Goal: Information Seeking & Learning: Find specific page/section

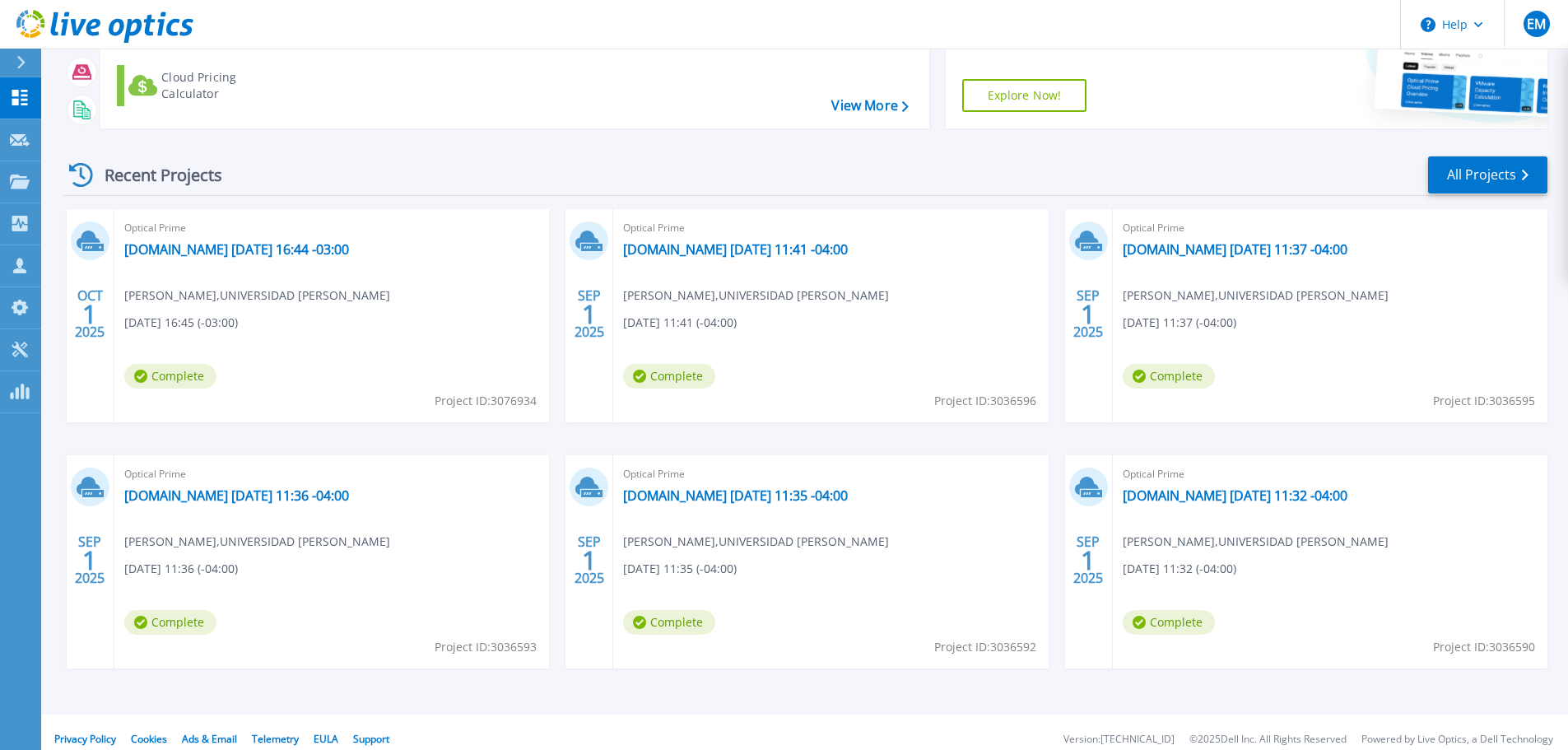
scroll to position [162, 0]
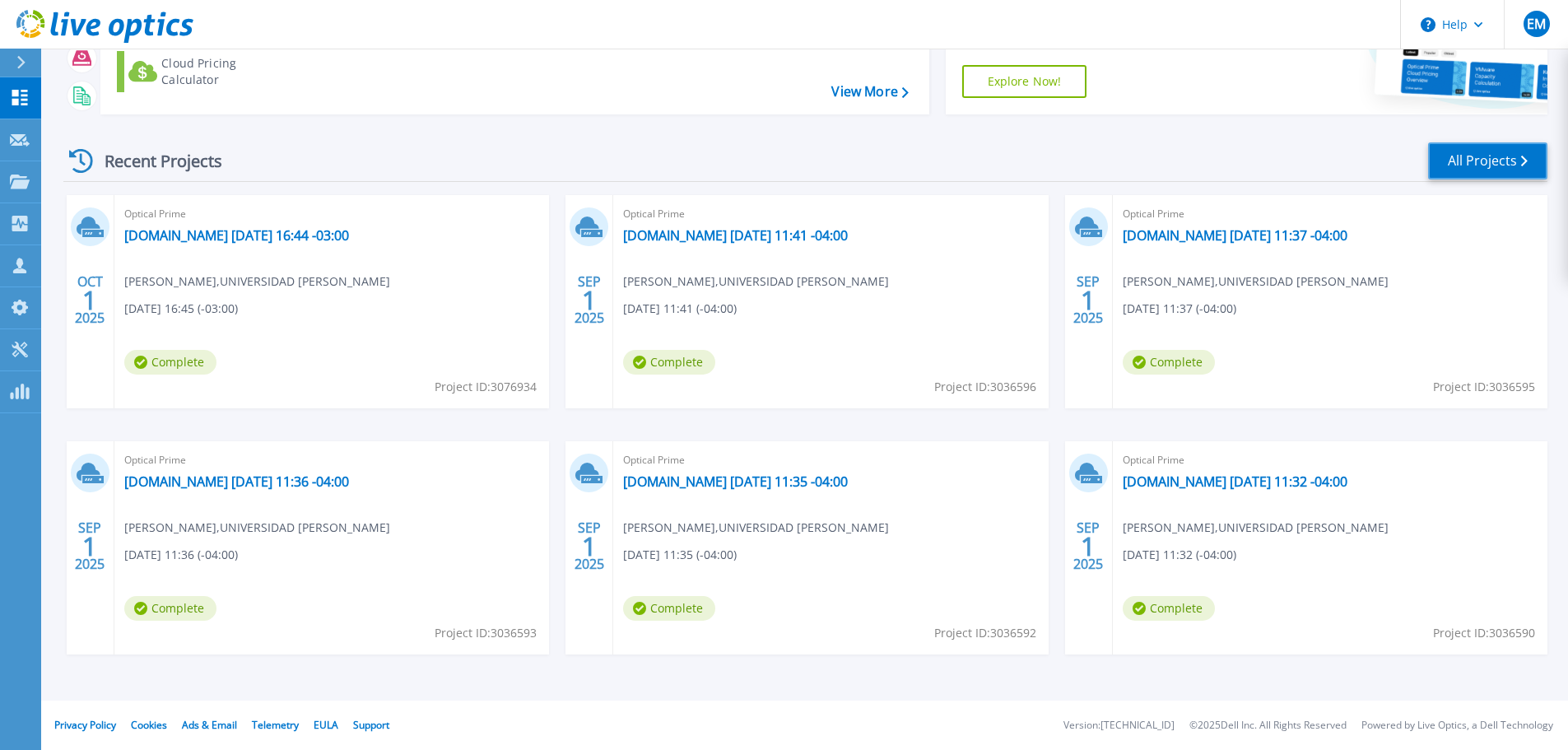
click at [1479, 165] on link "All Projects" at bounding box center [1488, 161] width 119 height 37
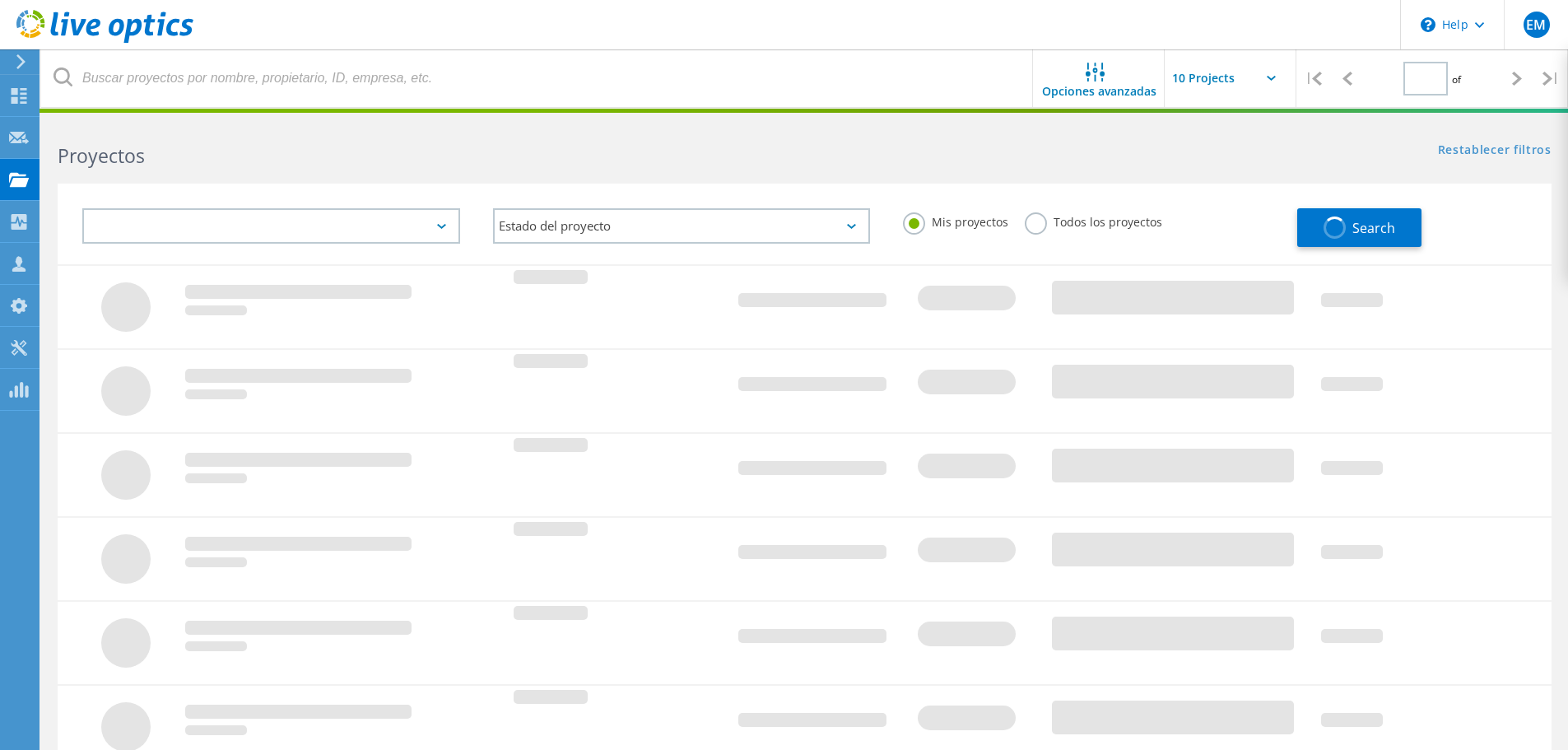
type input "2"
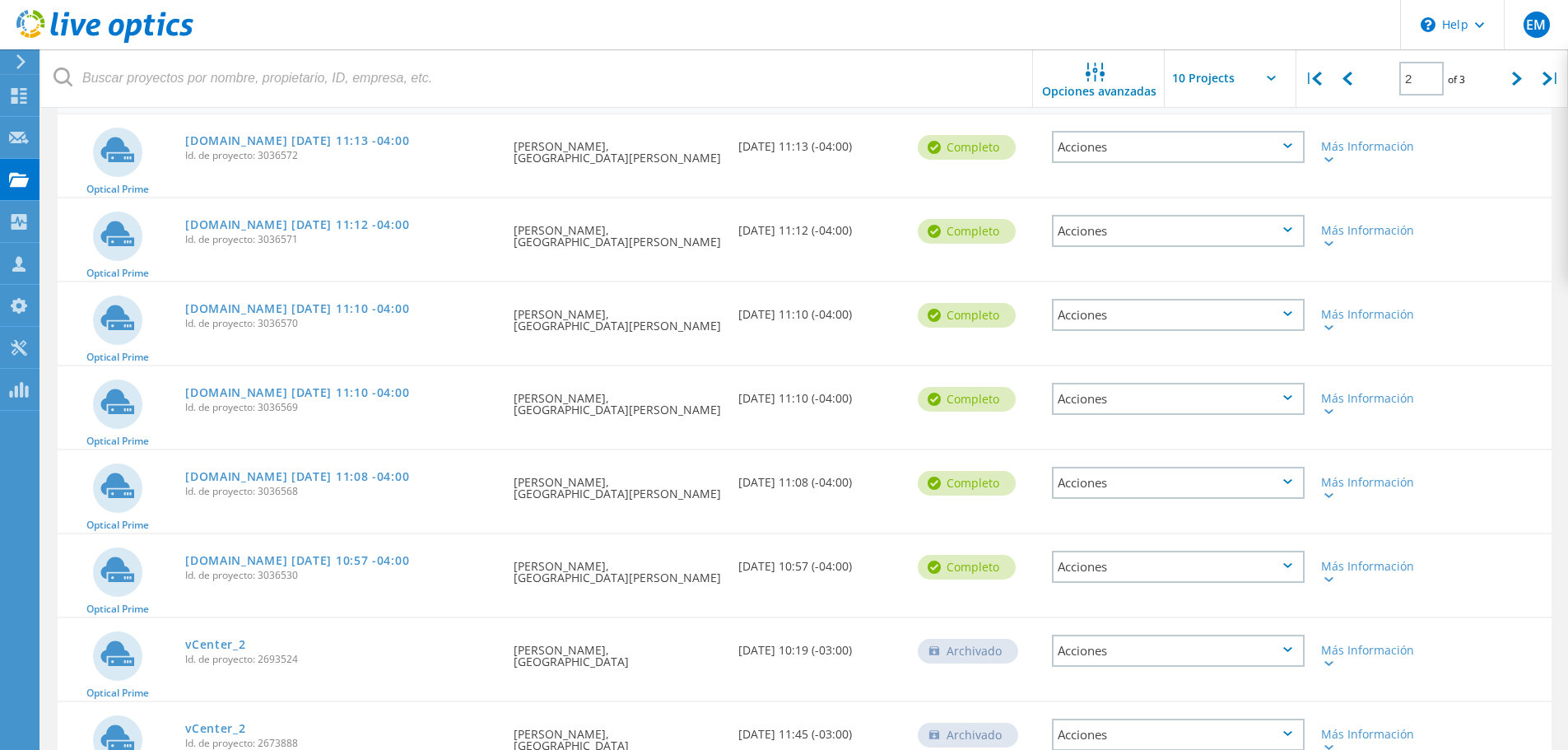
scroll to position [157, 0]
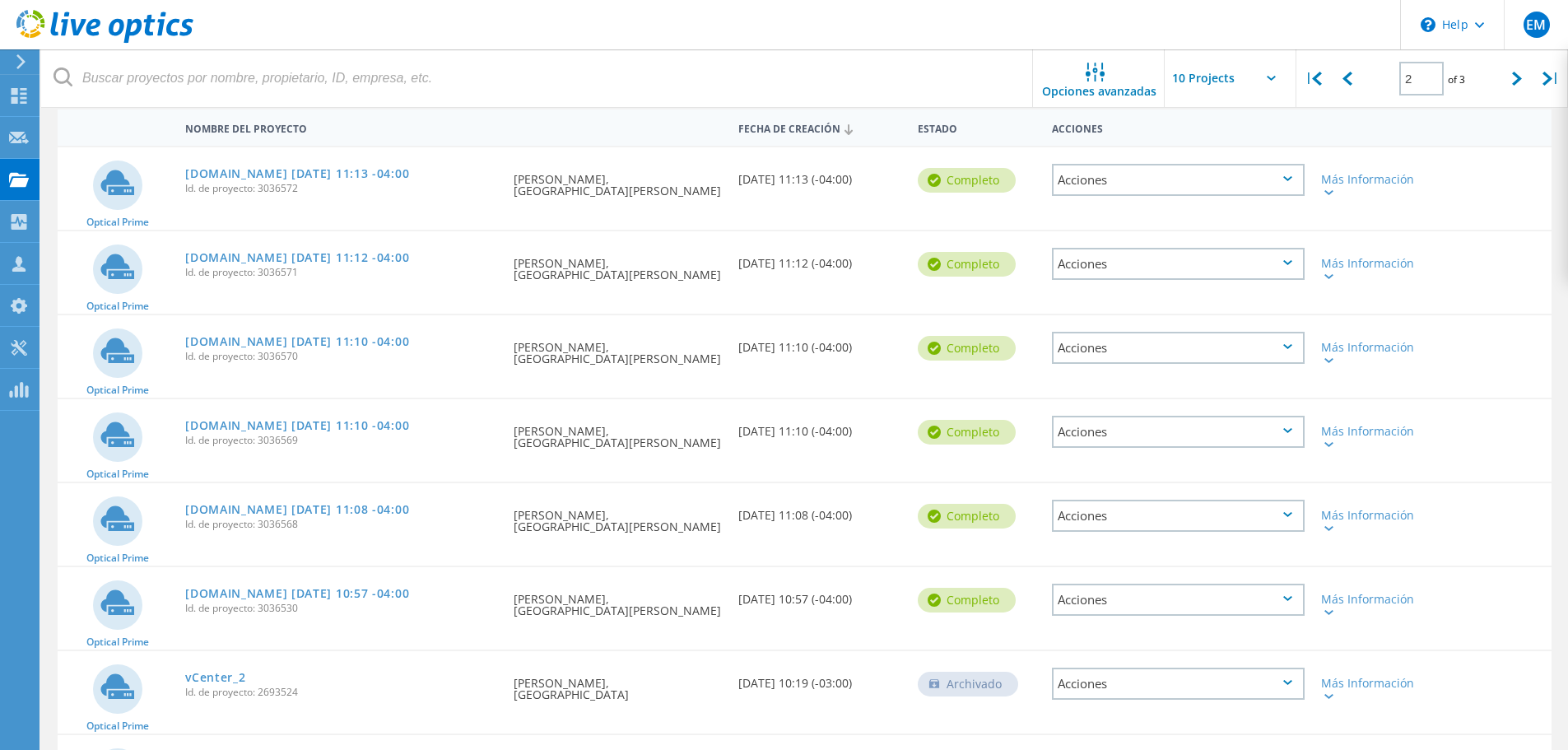
click at [1288, 182] on div "Acciones" at bounding box center [1178, 179] width 253 height 32
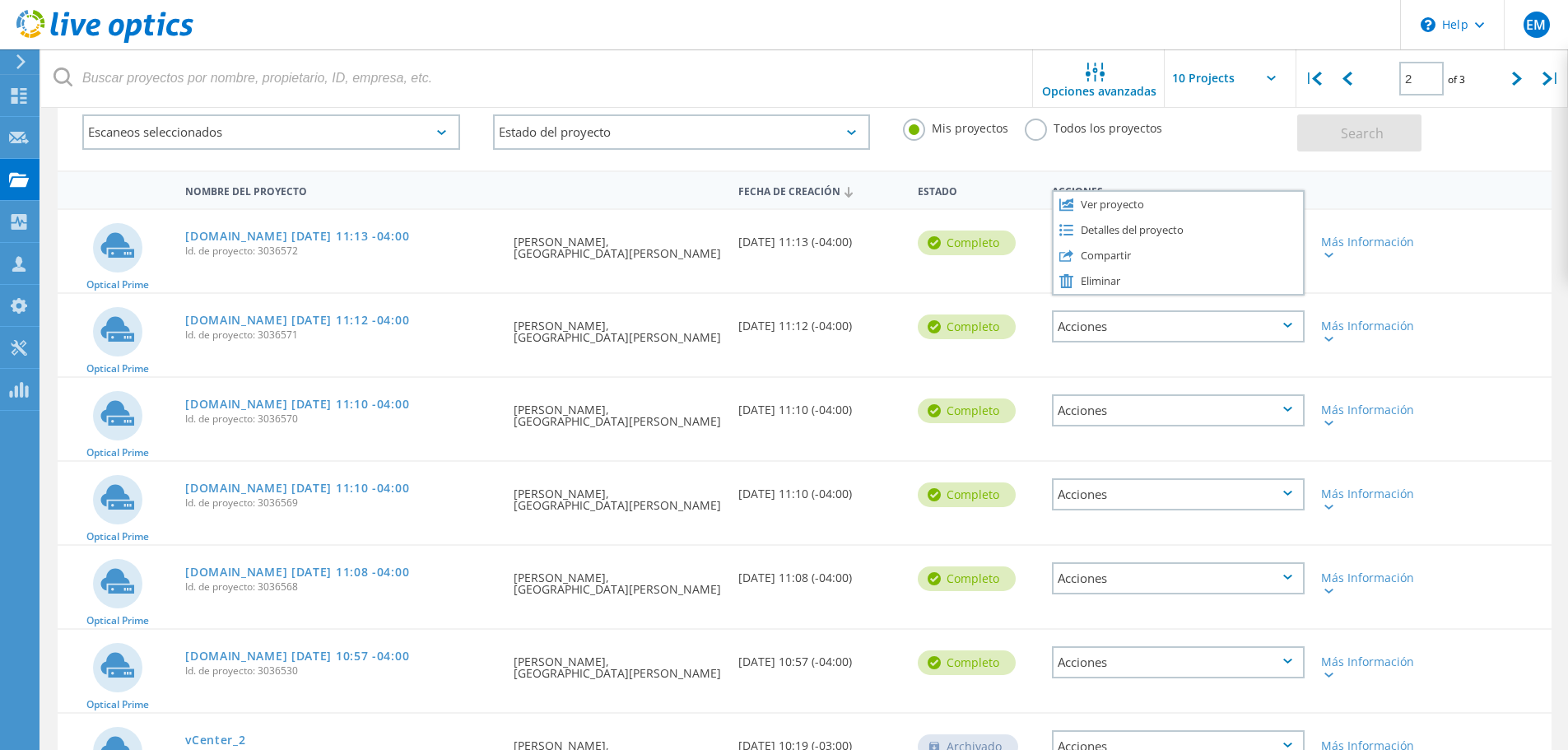
scroll to position [0, 0]
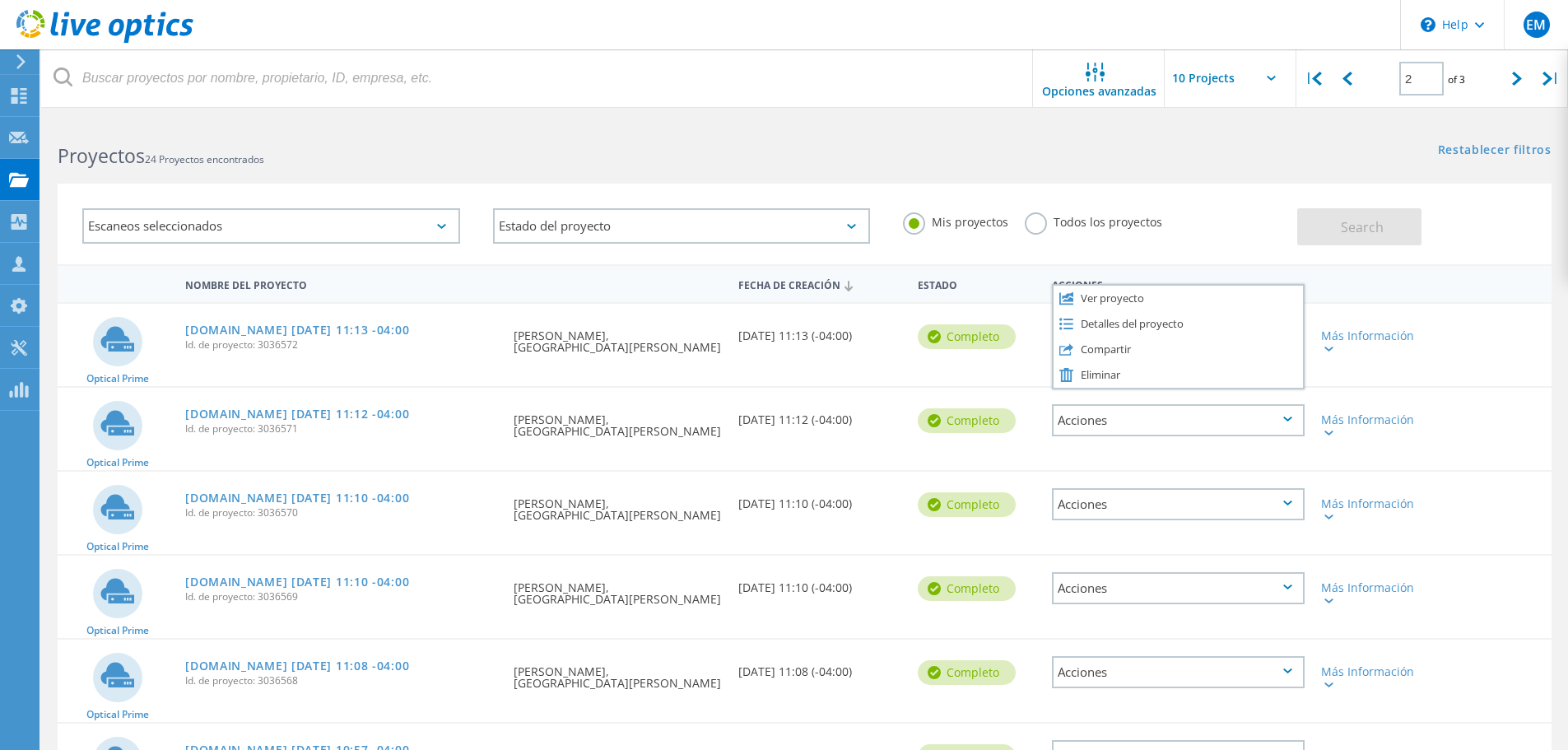
click at [414, 213] on div "Escaneos seleccionados" at bounding box center [271, 226] width 378 height 35
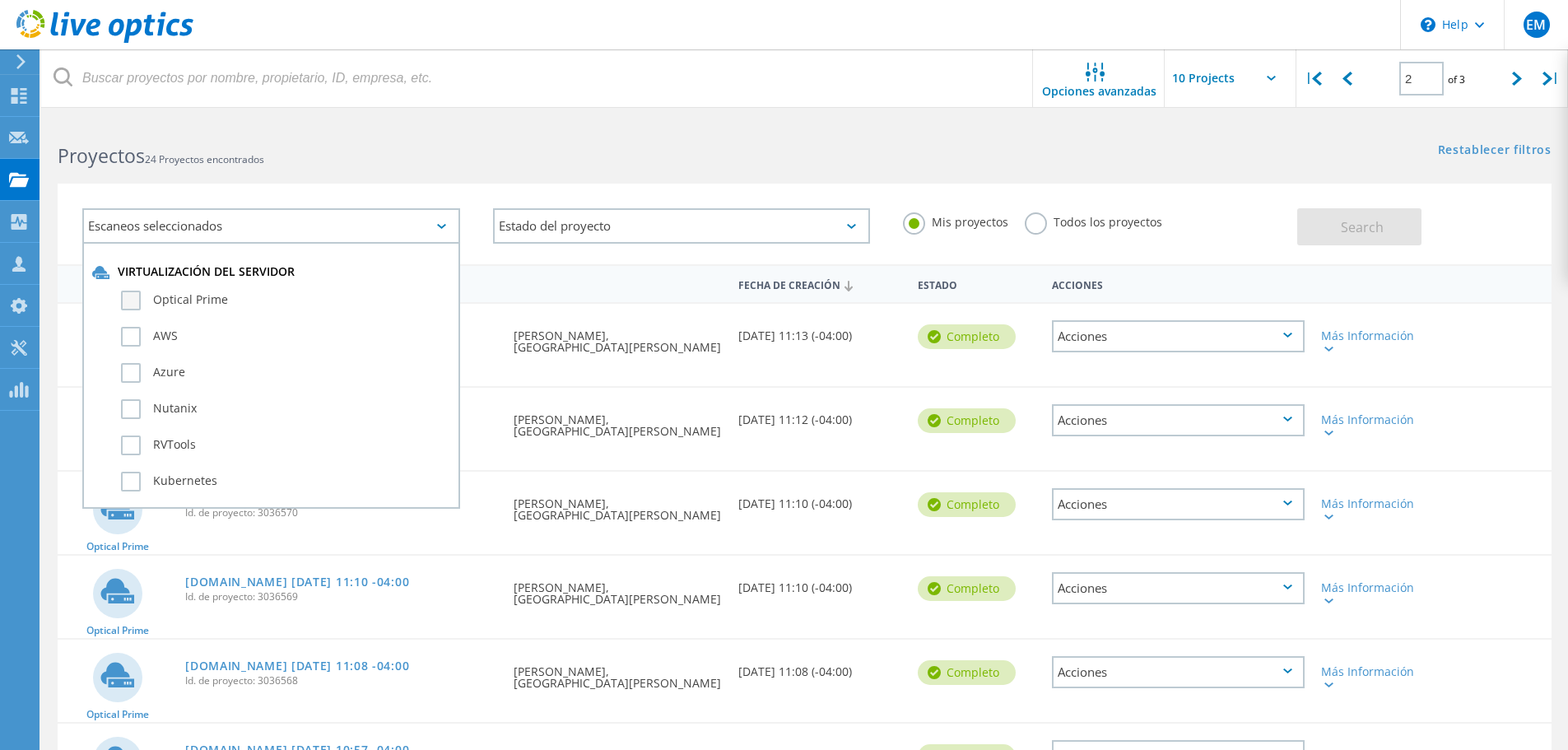
click at [143, 305] on label "Optical Prime" at bounding box center [285, 300] width 329 height 20
click at [0, 0] on input "Optical Prime" at bounding box center [0, 0] width 0 height 0
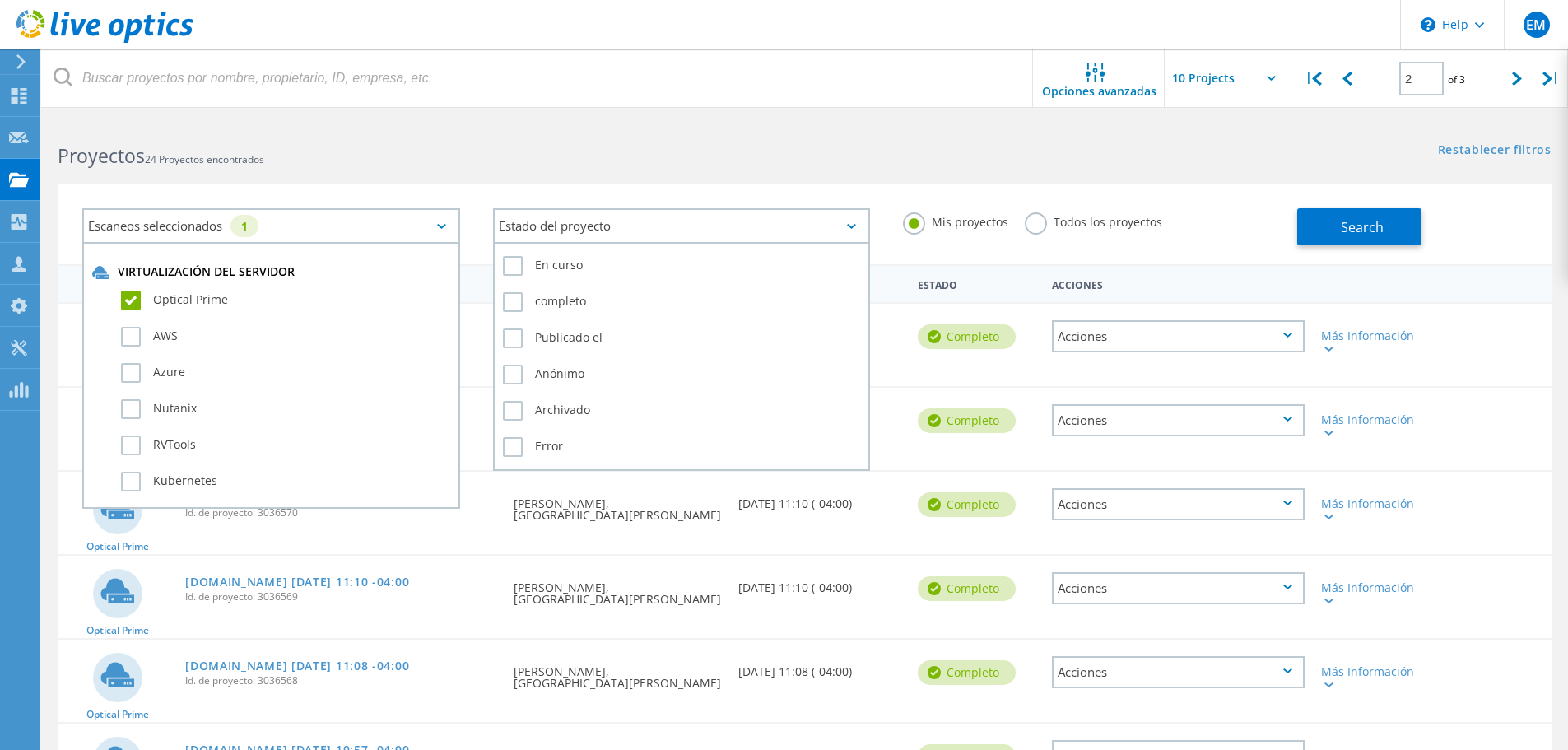
click at [700, 234] on div "Estado del proyecto" at bounding box center [682, 226] width 378 height 35
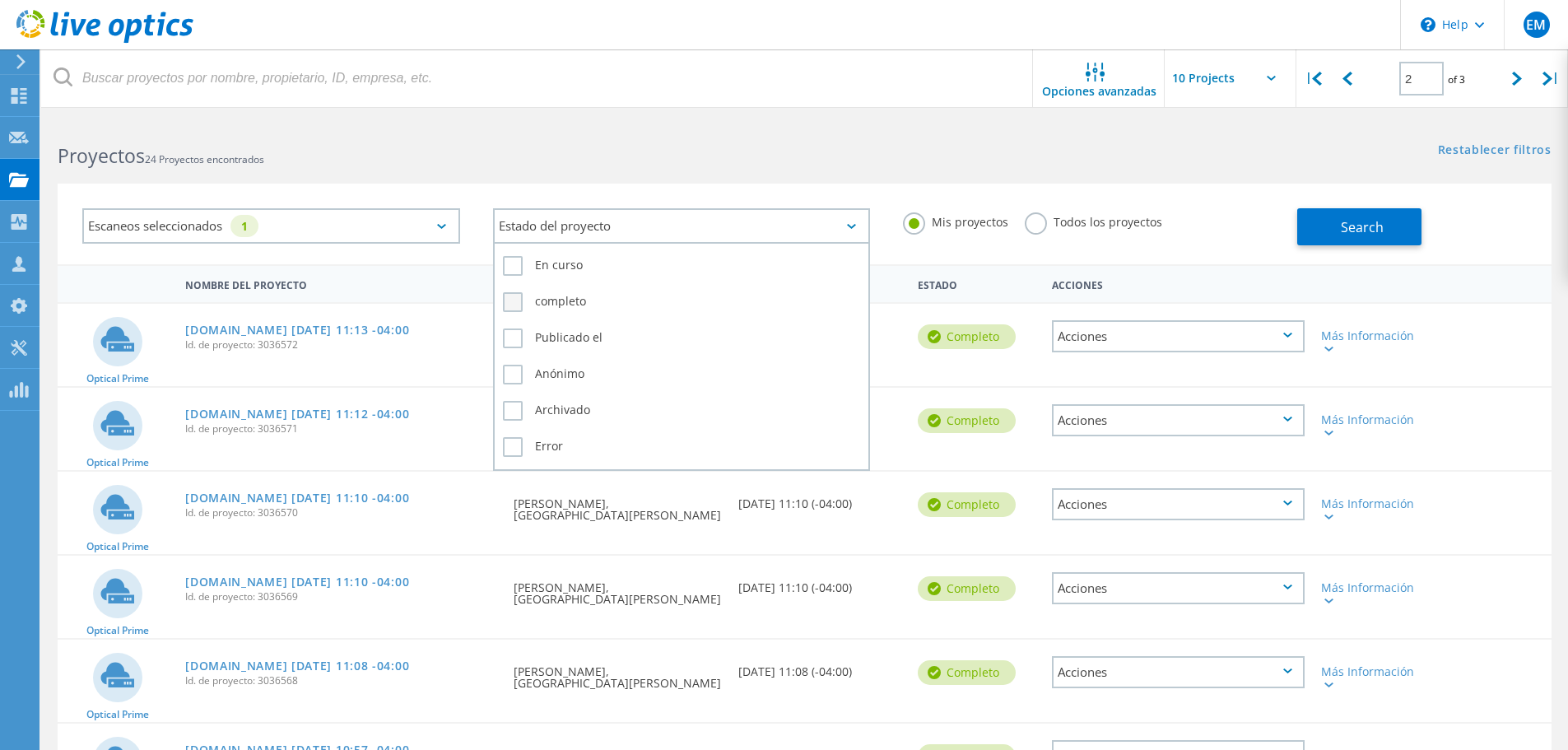
click at [517, 303] on label "completo" at bounding box center [682, 301] width 358 height 20
click at [0, 0] on input "completo" at bounding box center [0, 0] width 0 height 0
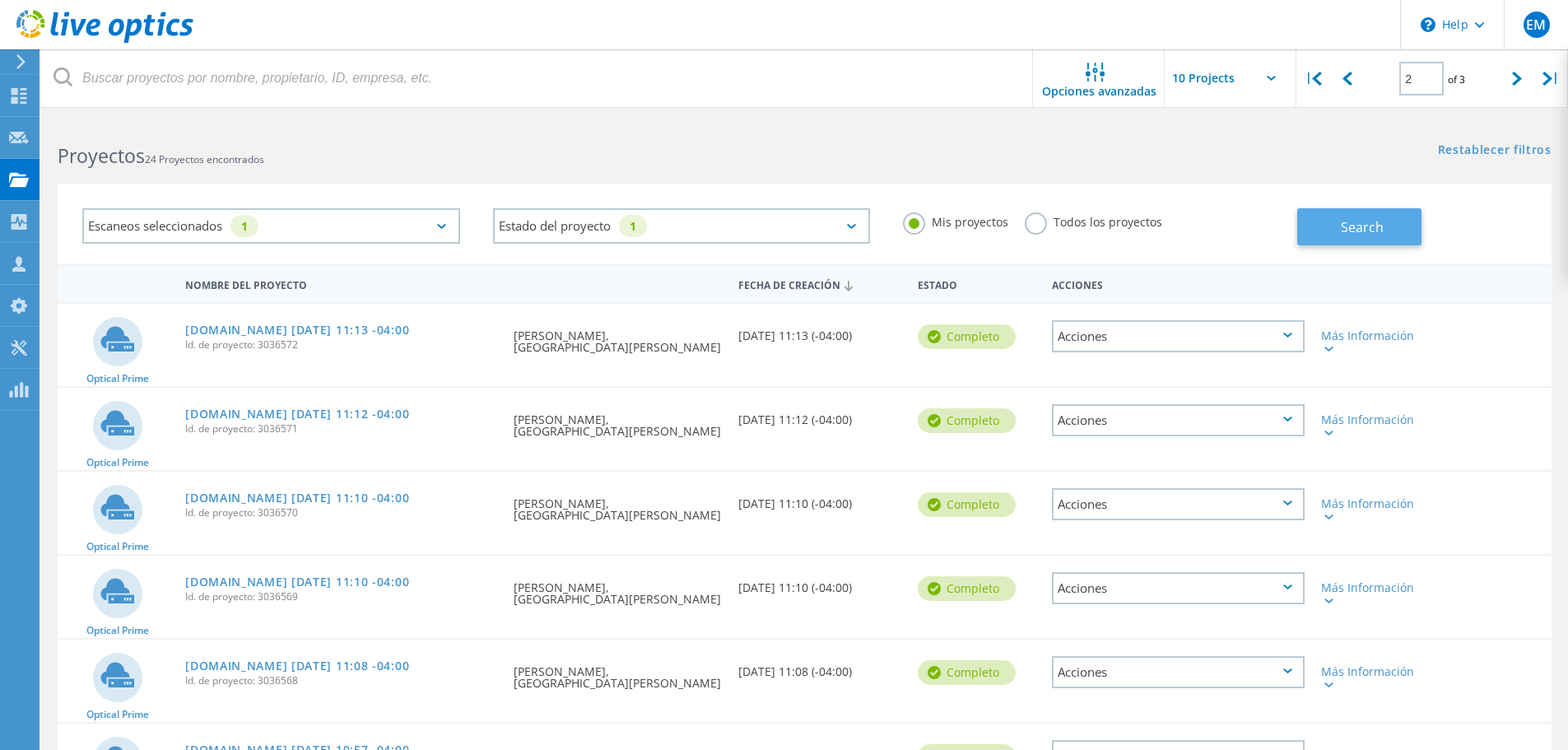
click at [1358, 235] on span "Search" at bounding box center [1361, 227] width 42 height 18
click at [1037, 228] on label "Todos los proyectos" at bounding box center [1093, 220] width 138 height 16
click at [0, 0] on input "Todos los proyectos" at bounding box center [0, 0] width 0 height 0
click at [1392, 234] on button "Search" at bounding box center [1359, 227] width 125 height 37
click at [1272, 72] on input "text" at bounding box center [1247, 77] width 164 height 58
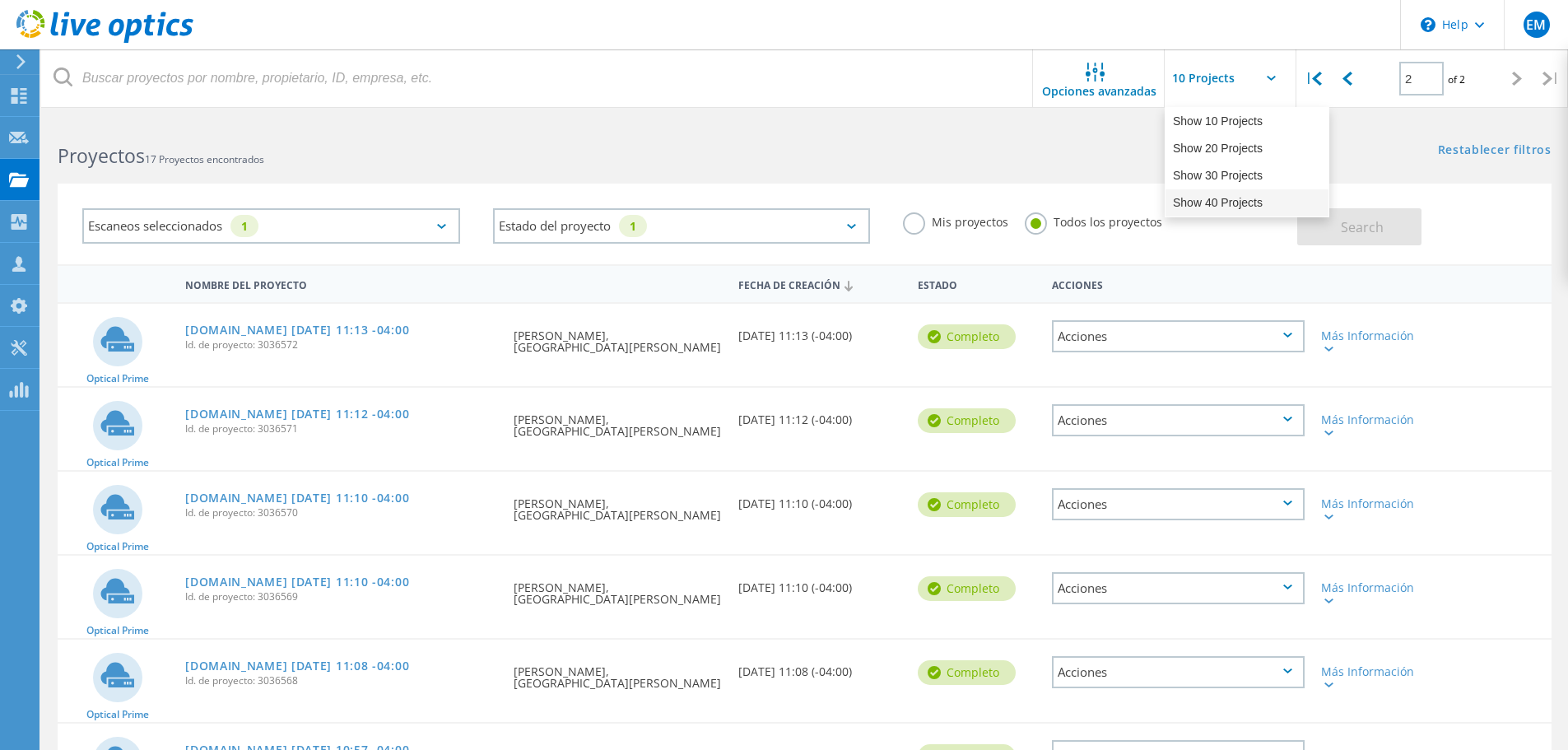
click at [1226, 201] on div "Show 40 Projects" at bounding box center [1247, 203] width 163 height 27
type input "Show 40 Projects"
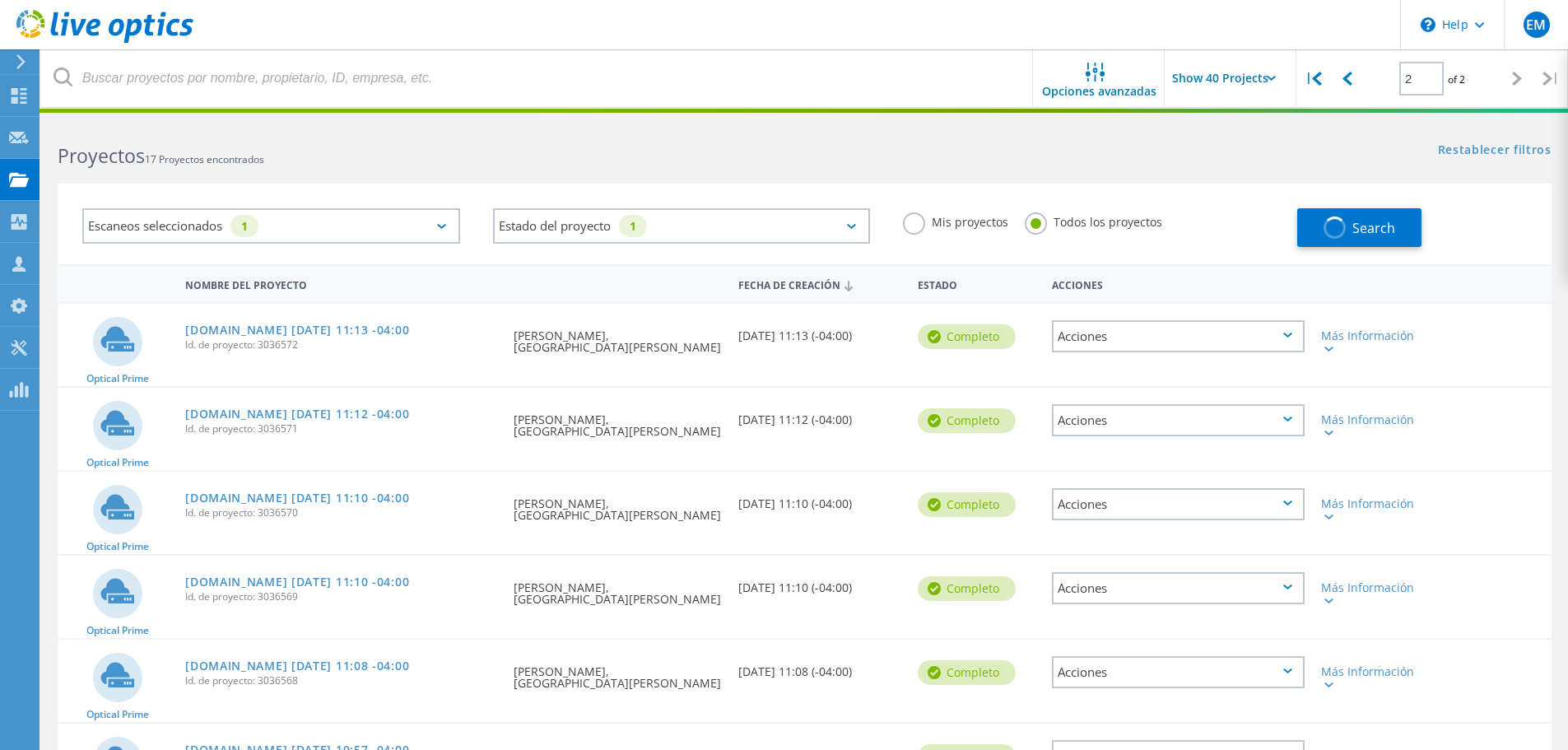
type input "1"
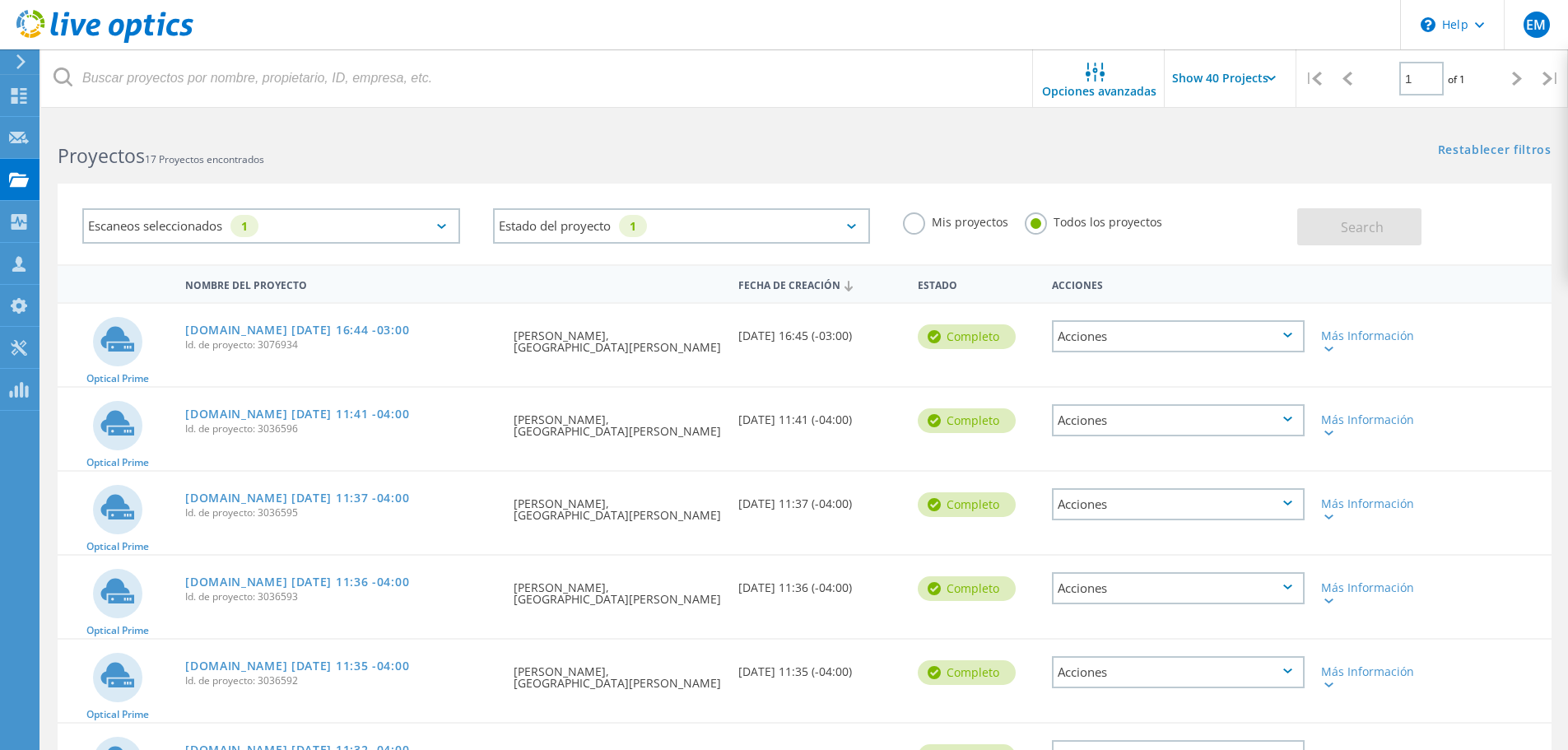
click at [1275, 85] on input "Show 40 Projects" at bounding box center [1247, 77] width 164 height 58
click at [1269, 71] on input "Show 40 Projects" at bounding box center [1247, 77] width 164 height 58
click at [1451, 111] on div at bounding box center [784, 111] width 1568 height 4
click at [1520, 72] on icon at bounding box center [1517, 78] width 9 height 14
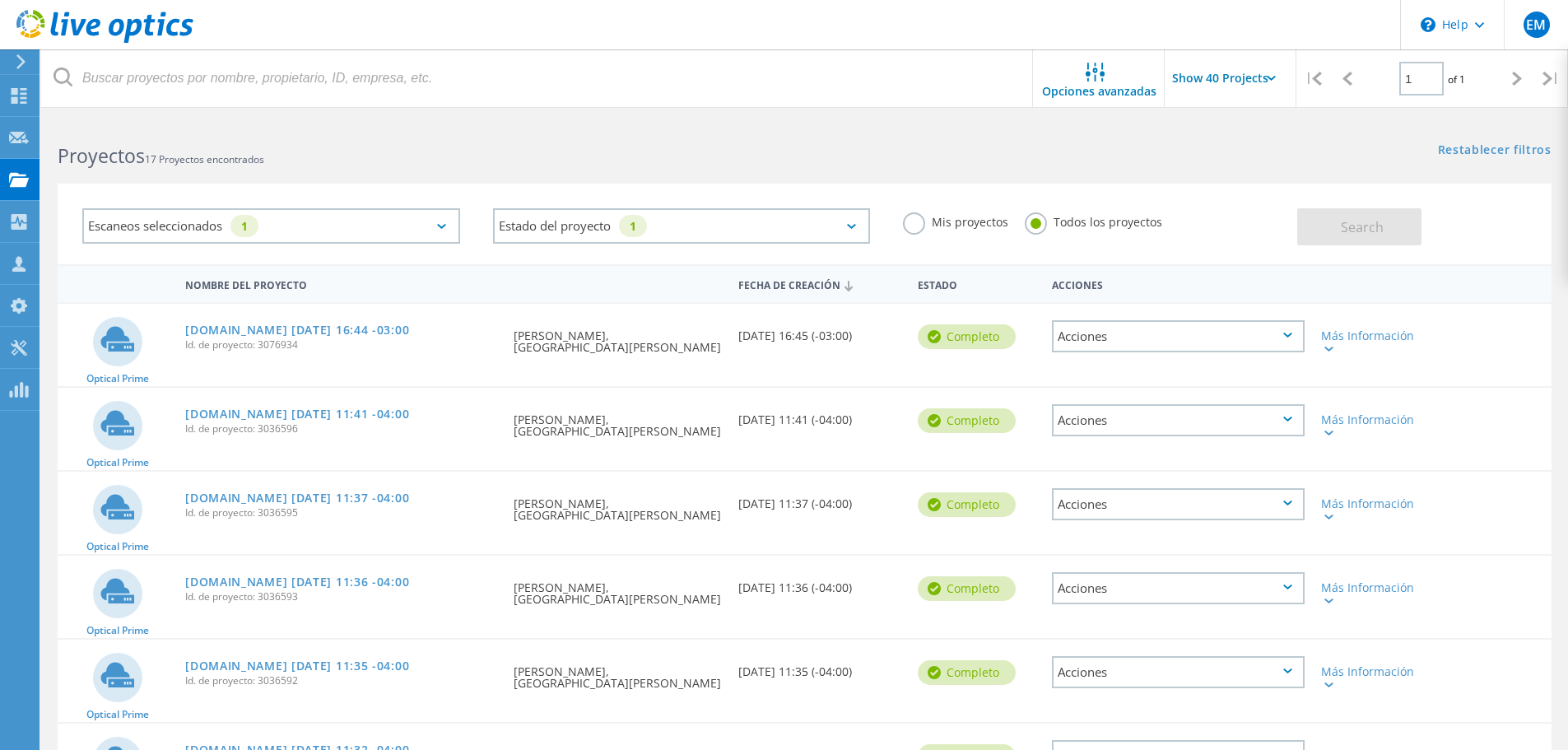
click at [1516, 80] on icon at bounding box center [1517, 78] width 9 height 14
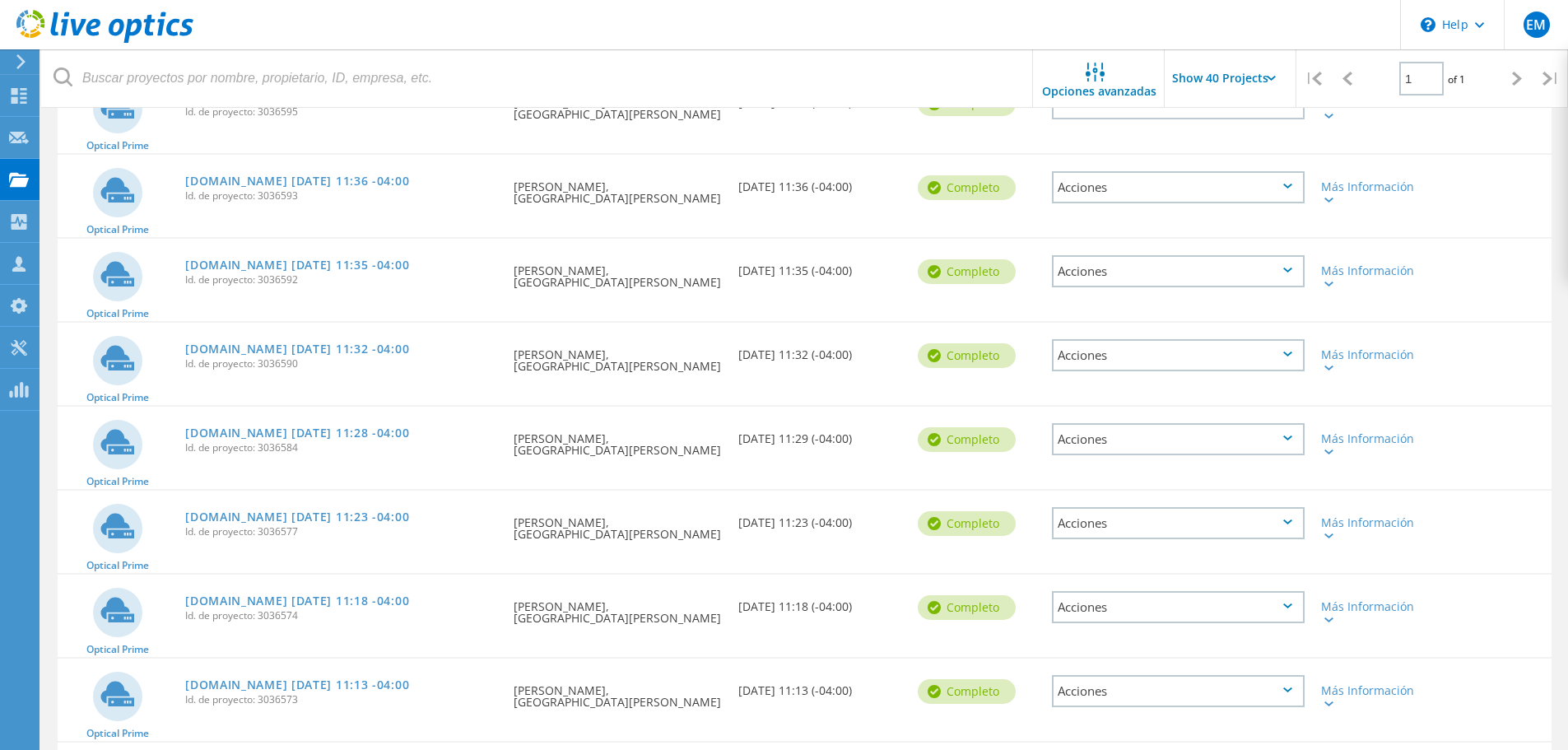
scroll to position [318, 0]
click at [372, 260] on link "[DOMAIN_NAME] [DATE] 11:36 -04:00" at bounding box center [296, 264] width 224 height 11
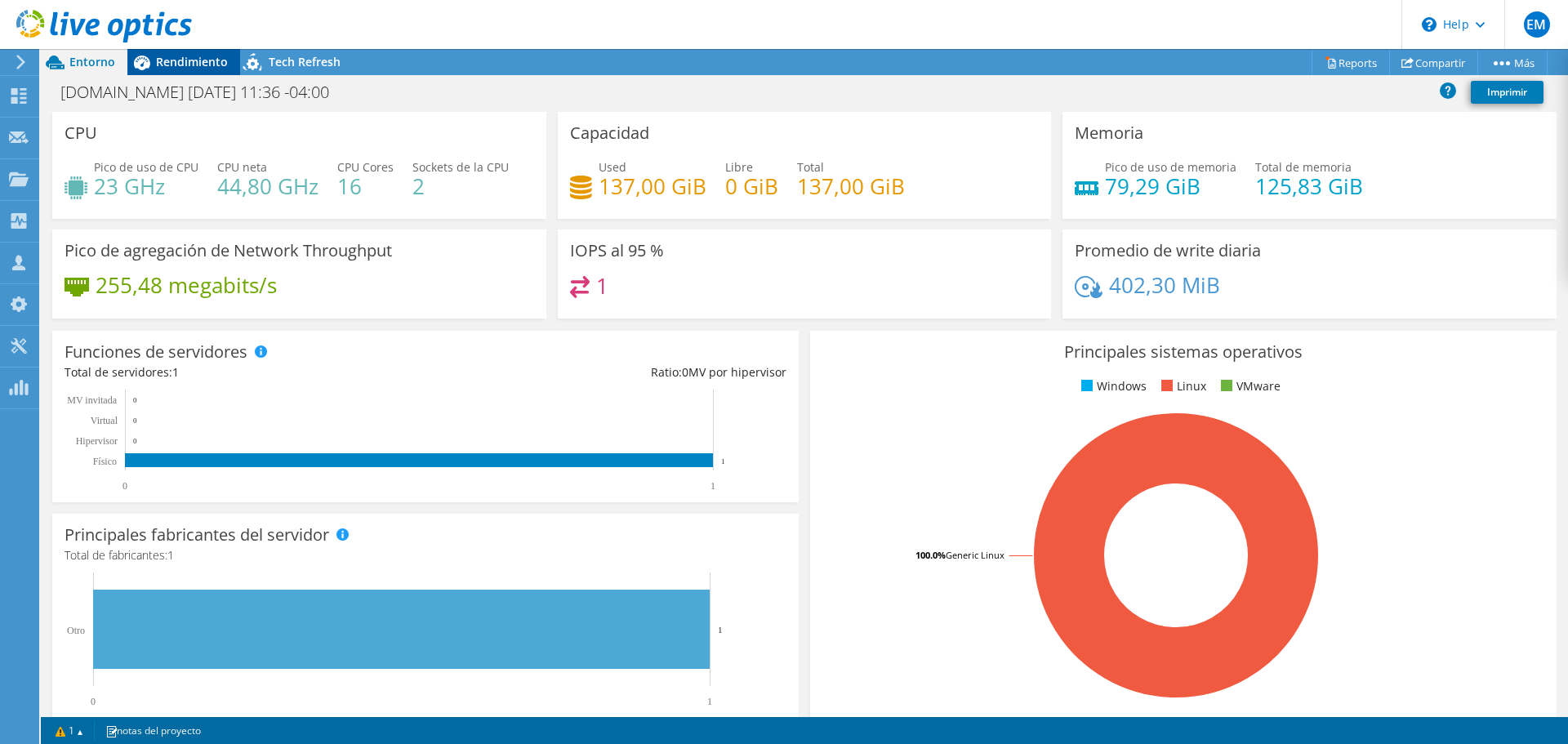
click at [210, 53] on div "Rendimiento" at bounding box center [184, 62] width 112 height 26
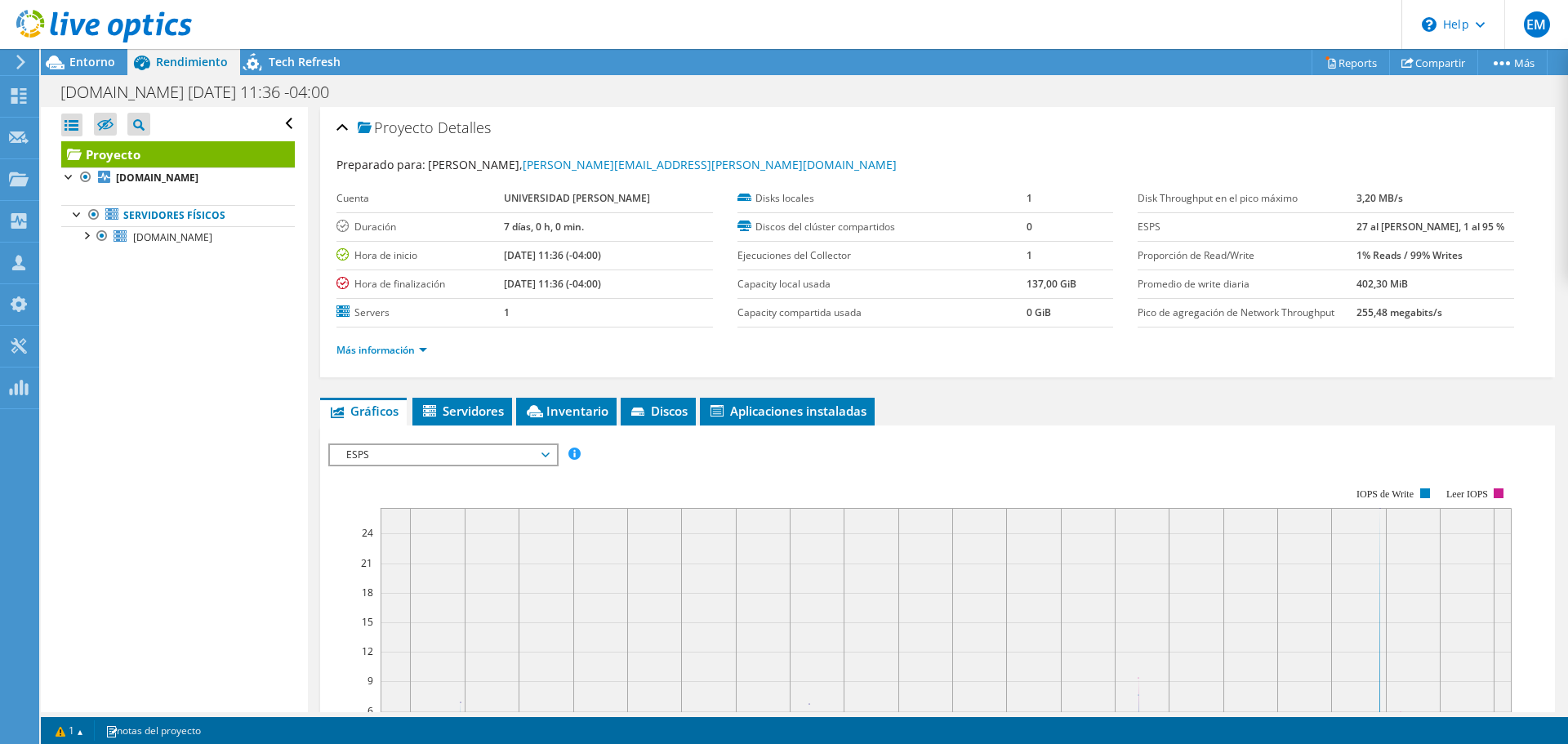
click at [217, 298] on div "Abrir todo Cerrar todo Ocultar nodos excluidos Filtro de árbol del proyecto" at bounding box center [174, 409] width 266 height 605
drag, startPoint x: 217, startPoint y: 298, endPoint x: 152, endPoint y: 286, distance: 66.1
click at [152, 264] on ul "Servidores físicos compute-slim-0-13.mansci.uai.cl sda" at bounding box center [177, 226] width 233 height 75
click at [135, 225] on link "Servidores físicos" at bounding box center [177, 216] width 233 height 22
click at [140, 226] on link "Servidores físicos" at bounding box center [177, 216] width 233 height 22
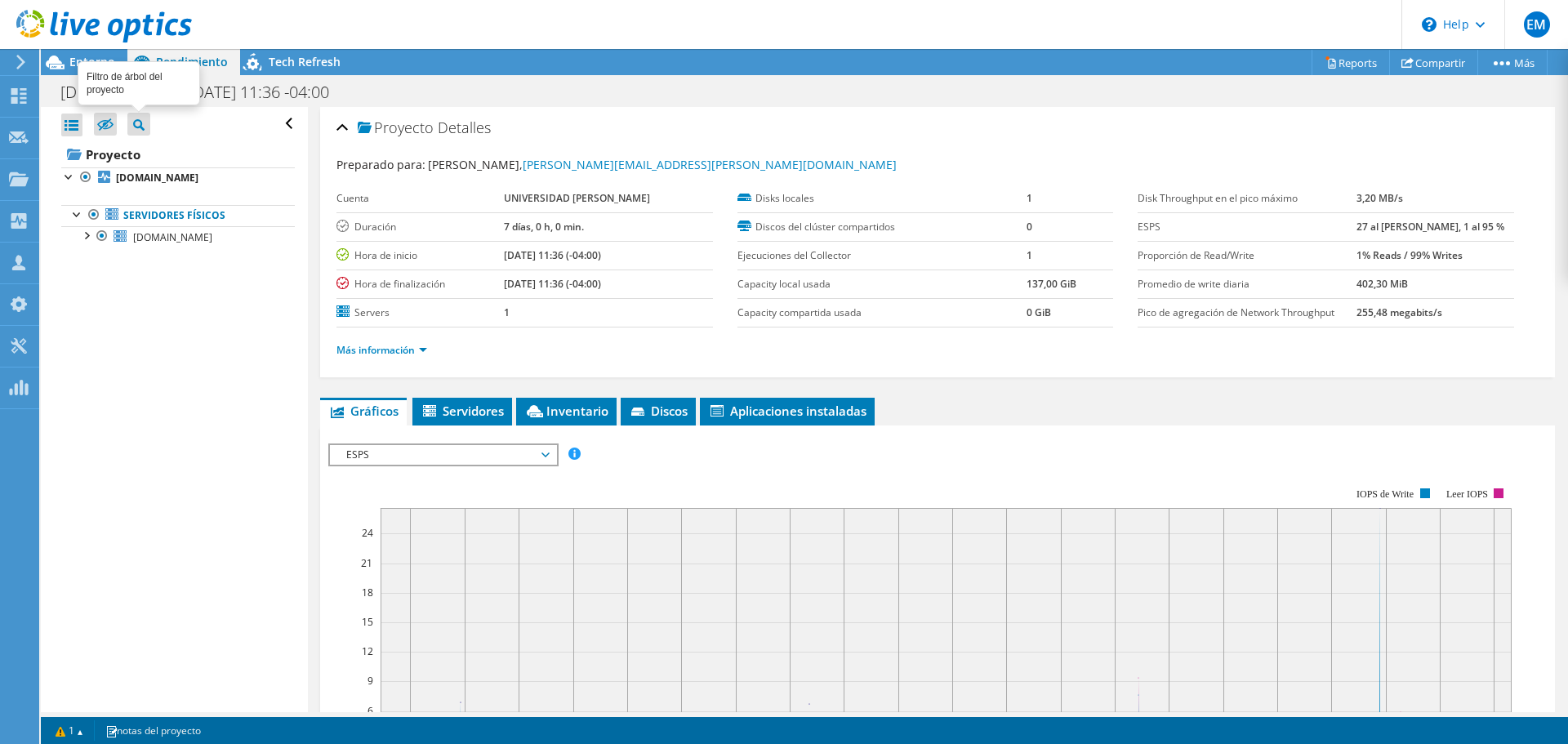
click at [134, 126] on icon at bounding box center [139, 125] width 11 height 11
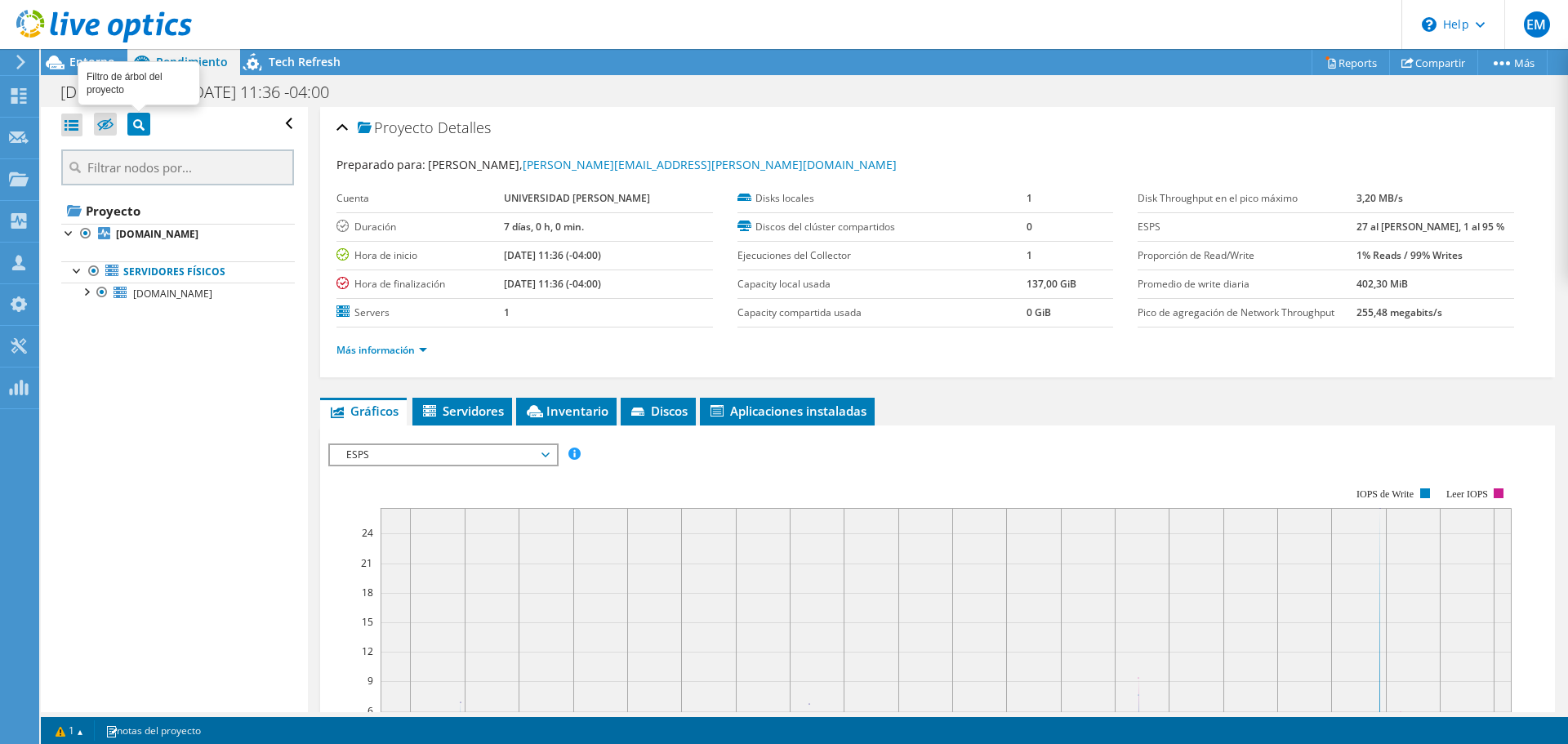
click at [134, 126] on icon at bounding box center [139, 125] width 11 height 11
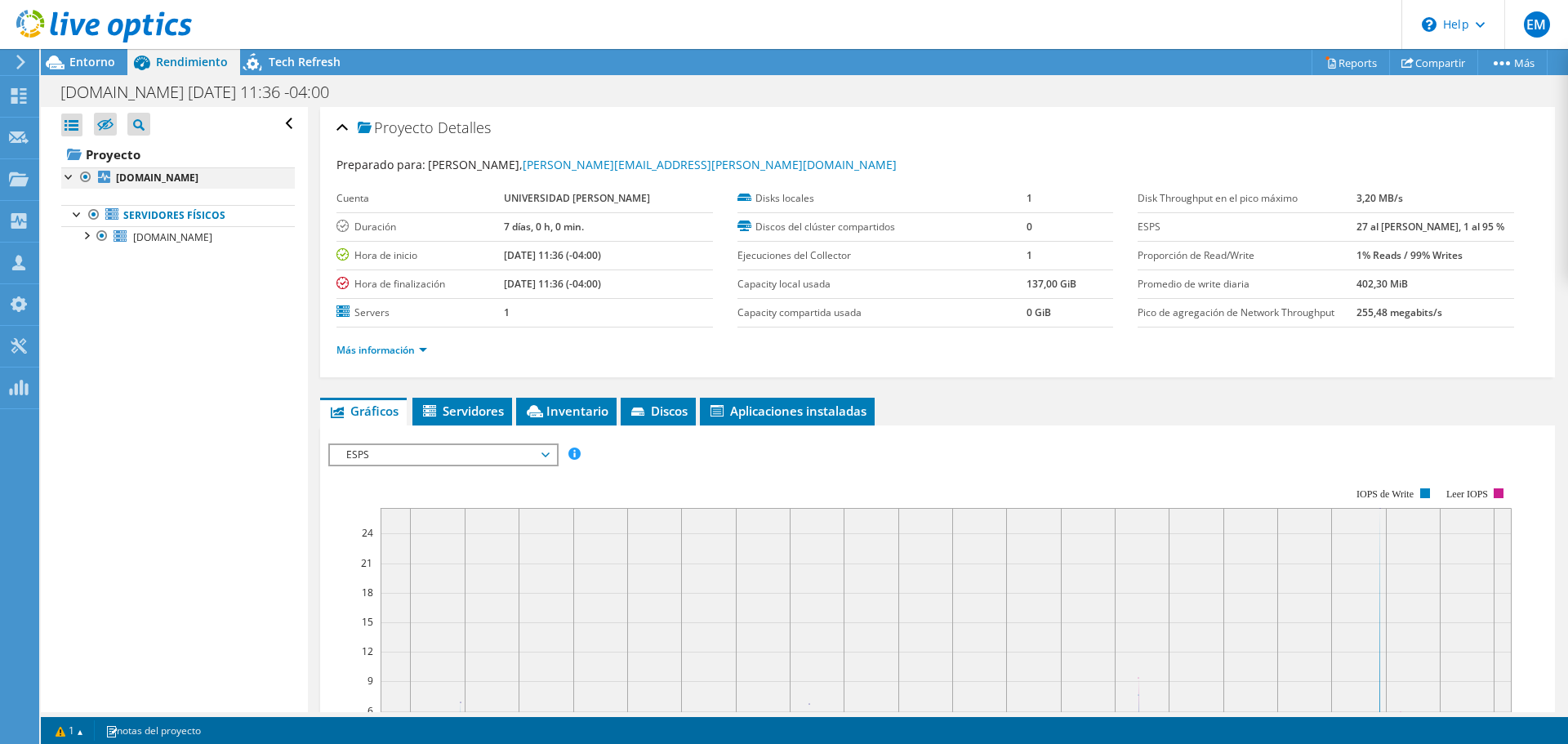
click at [72, 177] on div at bounding box center [68, 175] width 16 height 16
click at [71, 125] on div at bounding box center [71, 125] width 22 height 22
click at [94, 285] on div at bounding box center [94, 276] width 16 height 16
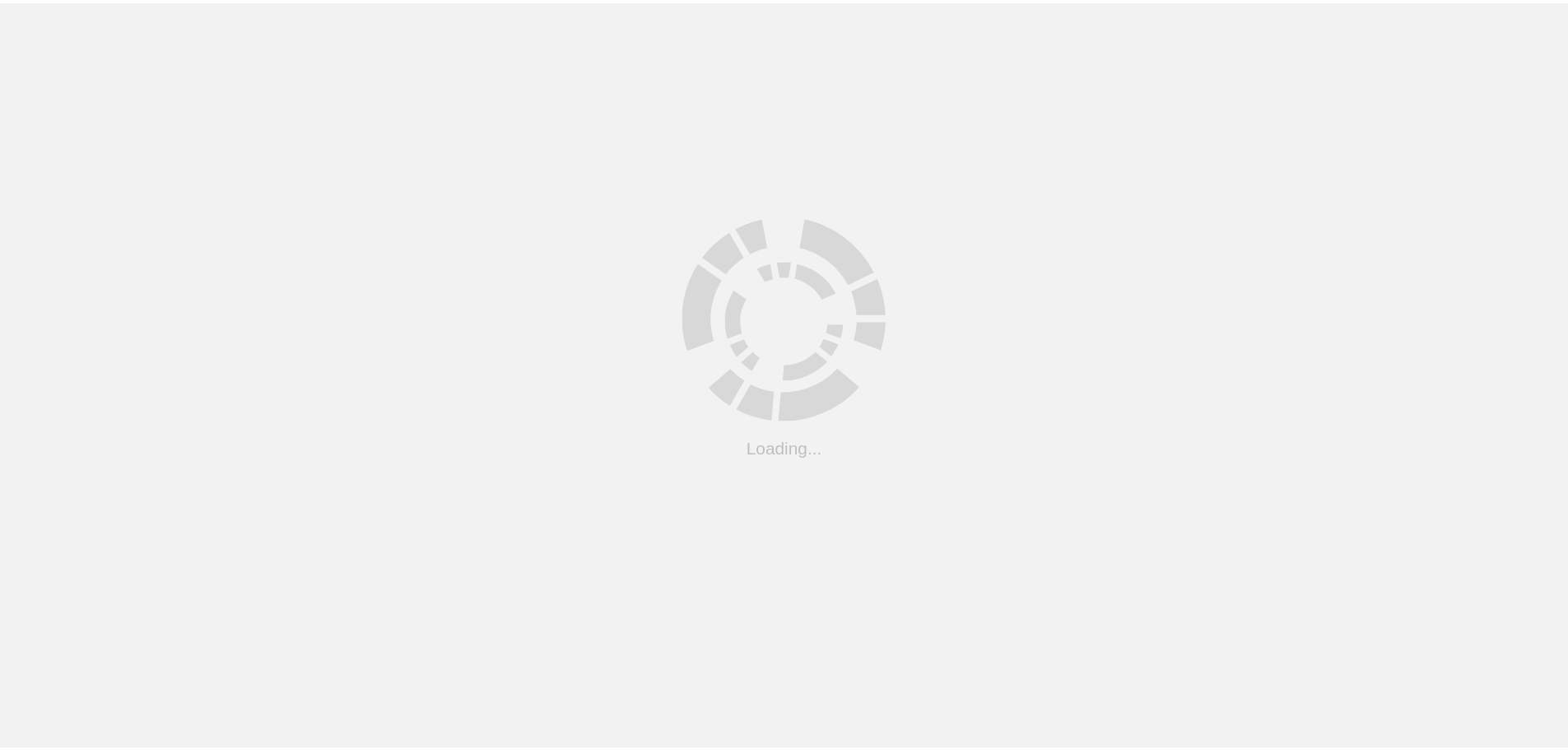
scroll to position [318, 0]
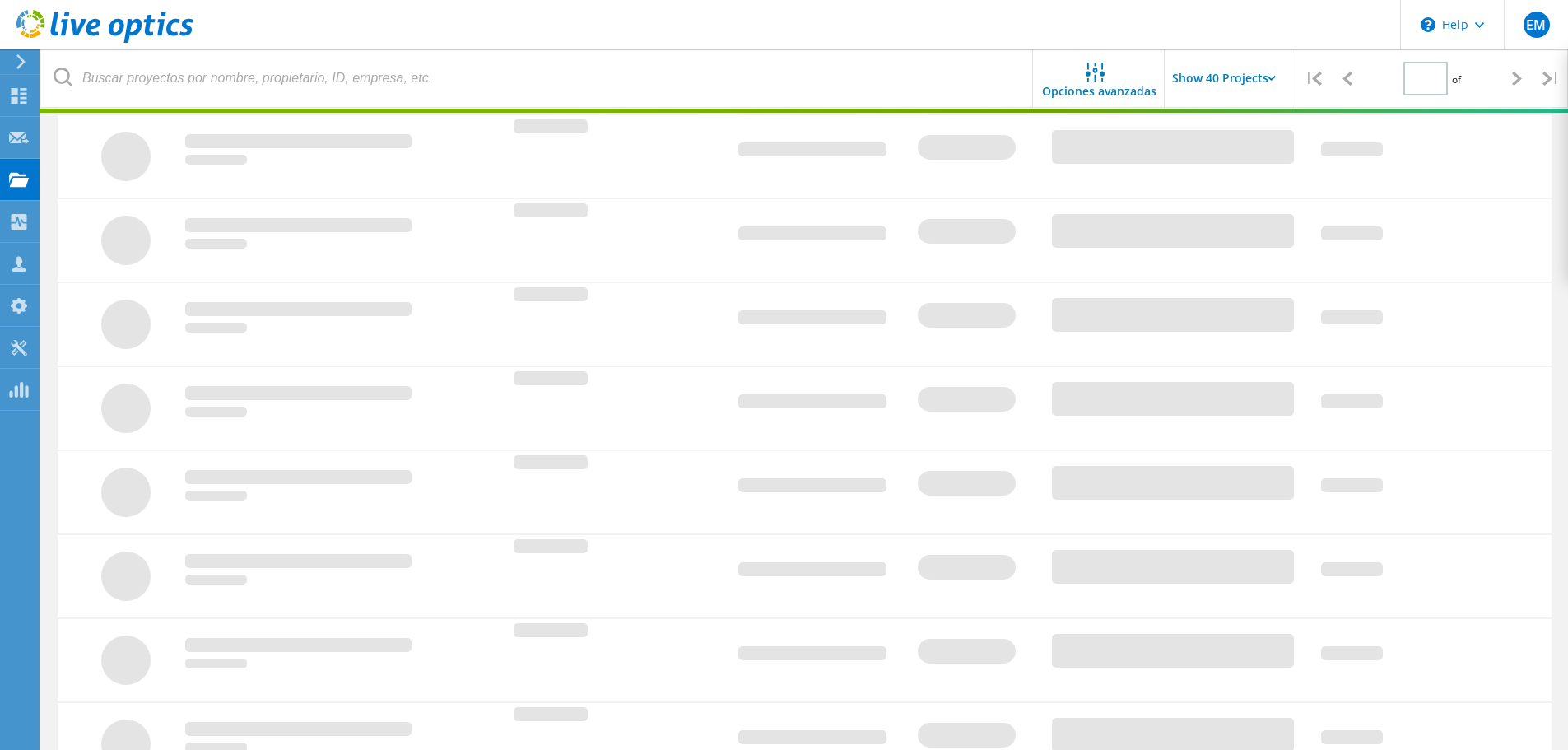
type input "1"
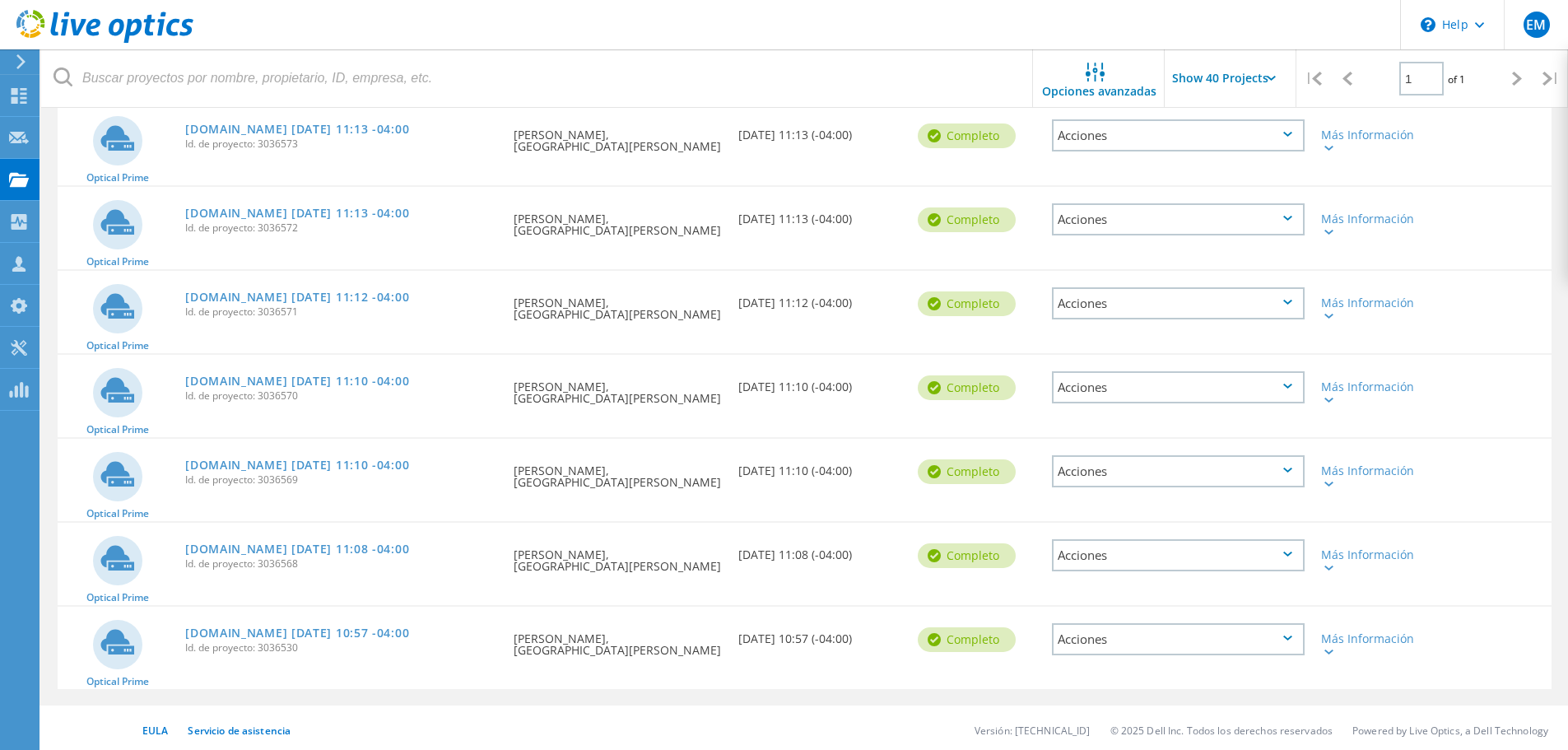
scroll to position [962, 0]
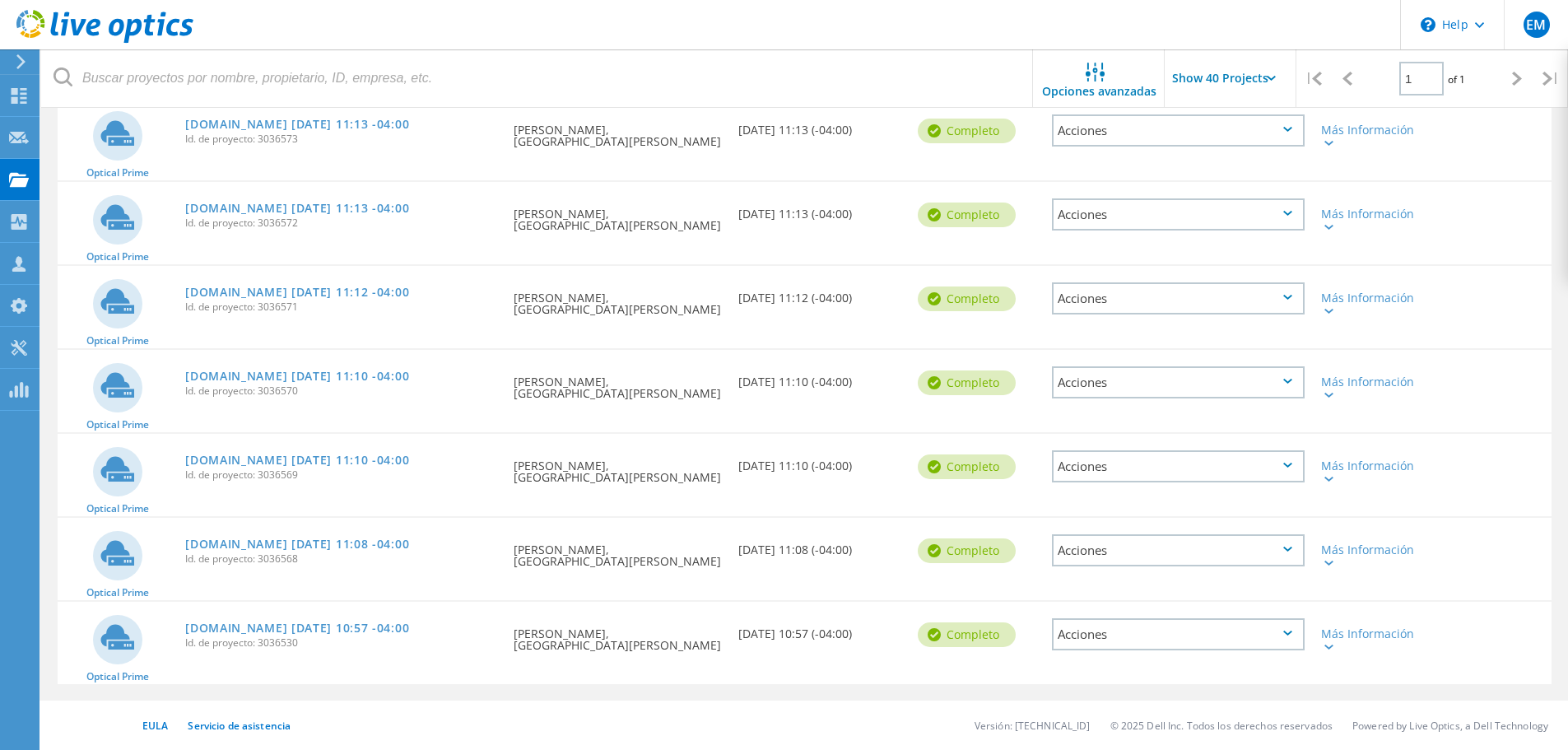
click at [1285, 131] on div "Acciones" at bounding box center [1178, 130] width 253 height 32
click at [886, 46] on header "\n Help Explore Helpful Articles Contact Support EM Miembro de grupo de asociad…" at bounding box center [784, 25] width 1568 height 49
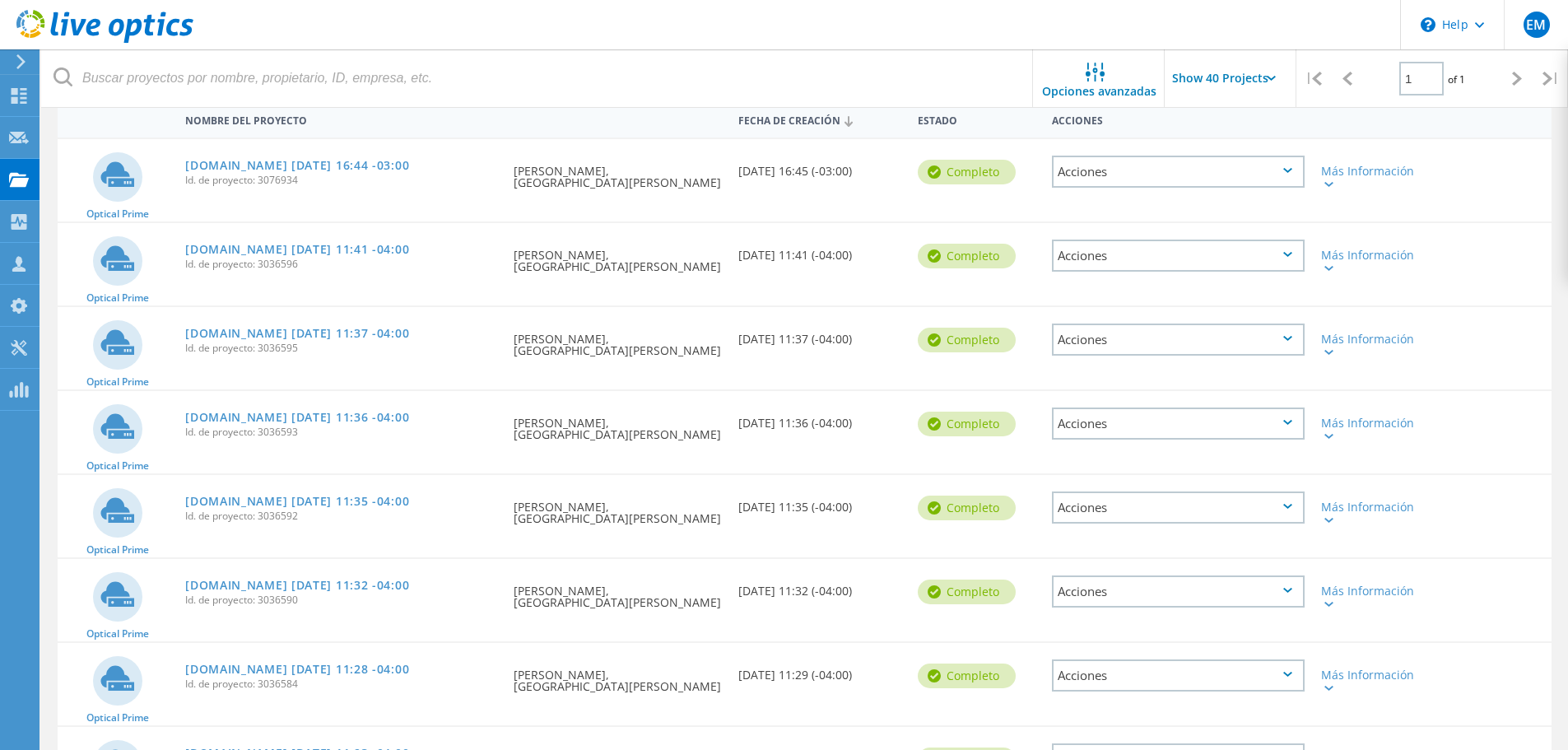
scroll to position [0, 0]
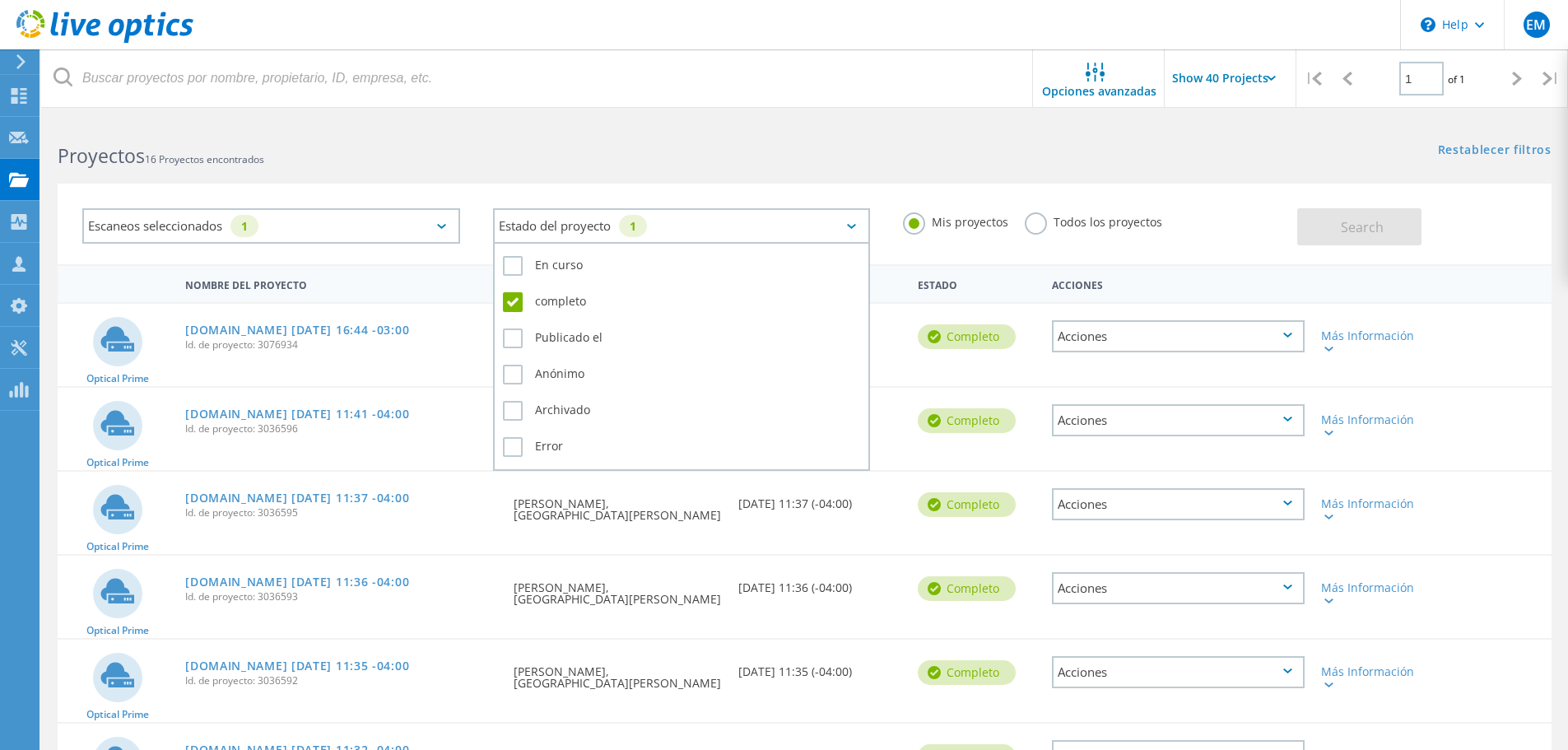
click at [868, 221] on div "Estado del proyecto 1" at bounding box center [682, 226] width 378 height 35
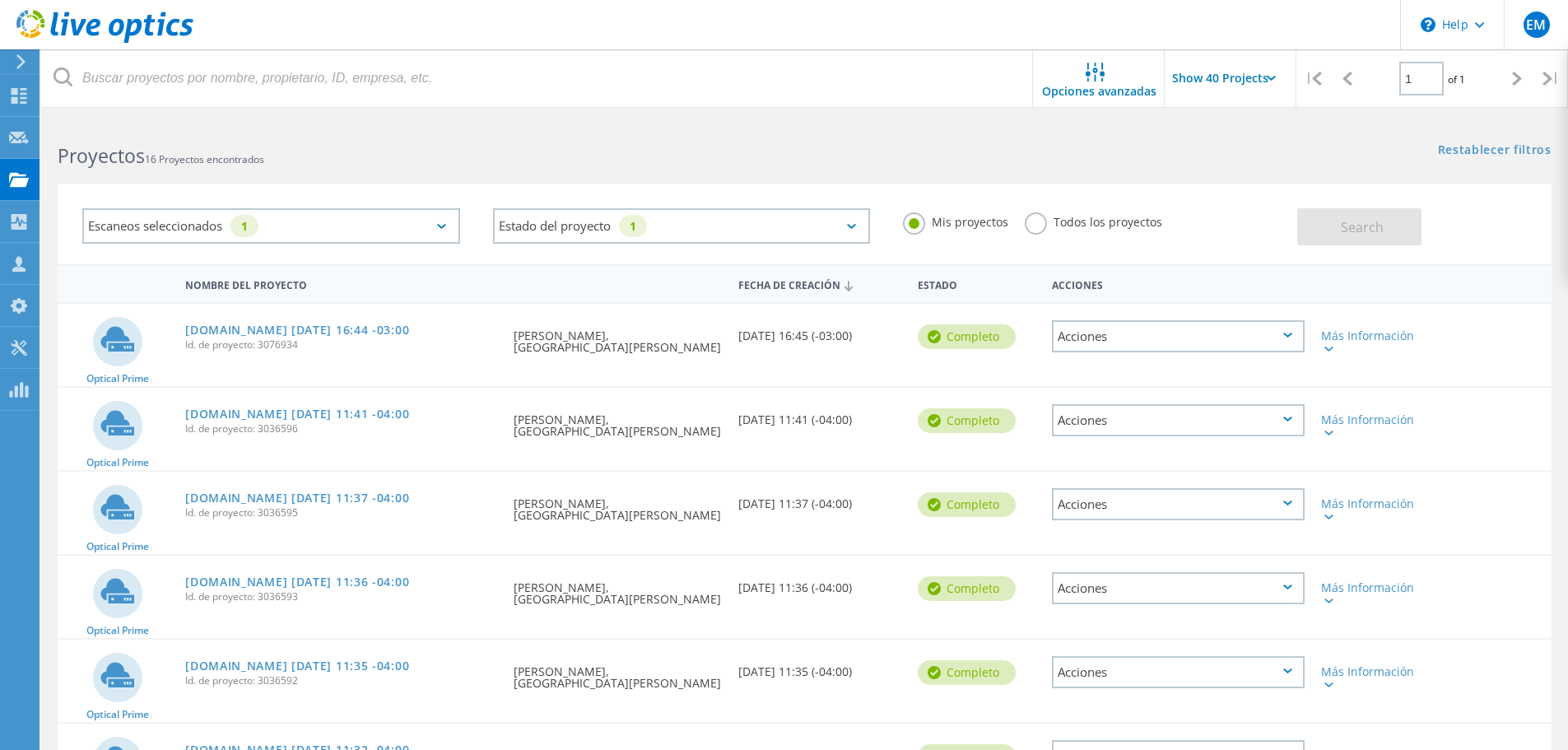
click at [850, 163] on div "Escaneos seleccionados 1 Estado del proyecto 1 En curso completo Publicado el A…" at bounding box center [804, 213] width 1526 height 101
click at [1033, 224] on label "Todos los proyectos" at bounding box center [1093, 220] width 138 height 16
click at [0, 0] on input "Todos los proyectos" at bounding box center [0, 0] width 0 height 0
click at [1336, 234] on button "Search" at bounding box center [1359, 227] width 125 height 37
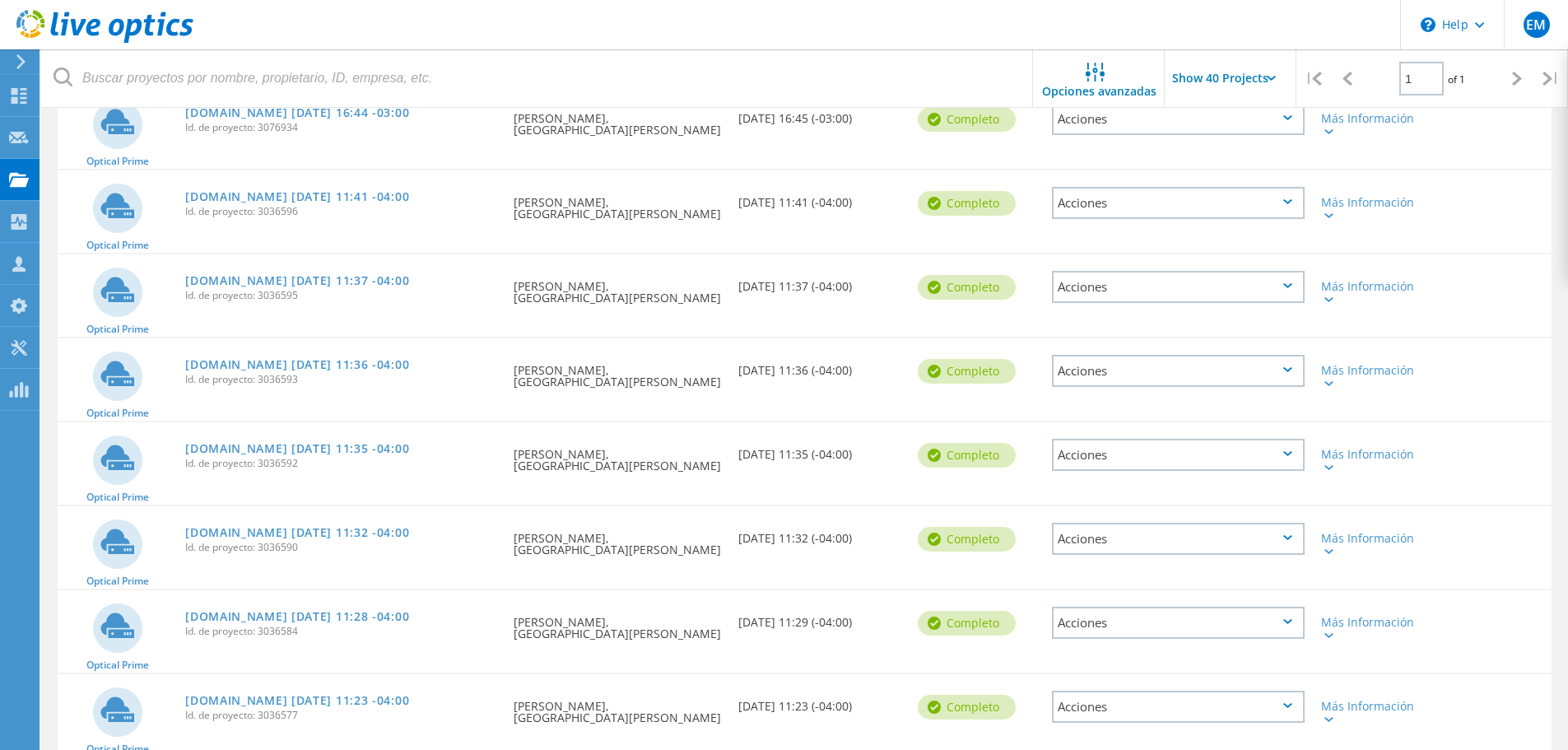
scroll to position [154, 0]
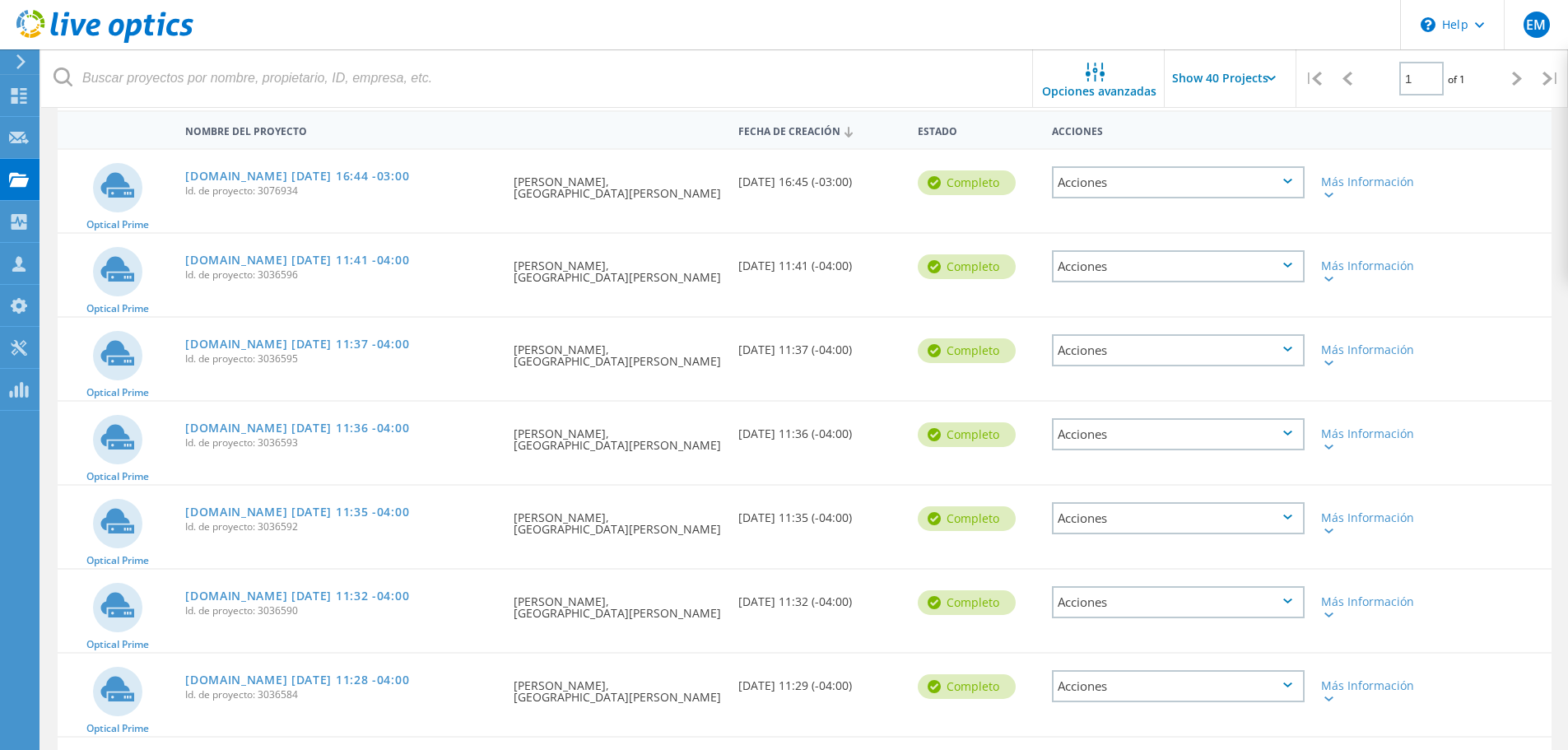
click at [1551, 87] on div "|" at bounding box center [1551, 78] width 34 height 59
click at [1551, 73] on icon at bounding box center [1547, 78] width 9 height 14
click at [1274, 71] on input "Show 40 Projects" at bounding box center [1247, 77] width 164 height 58
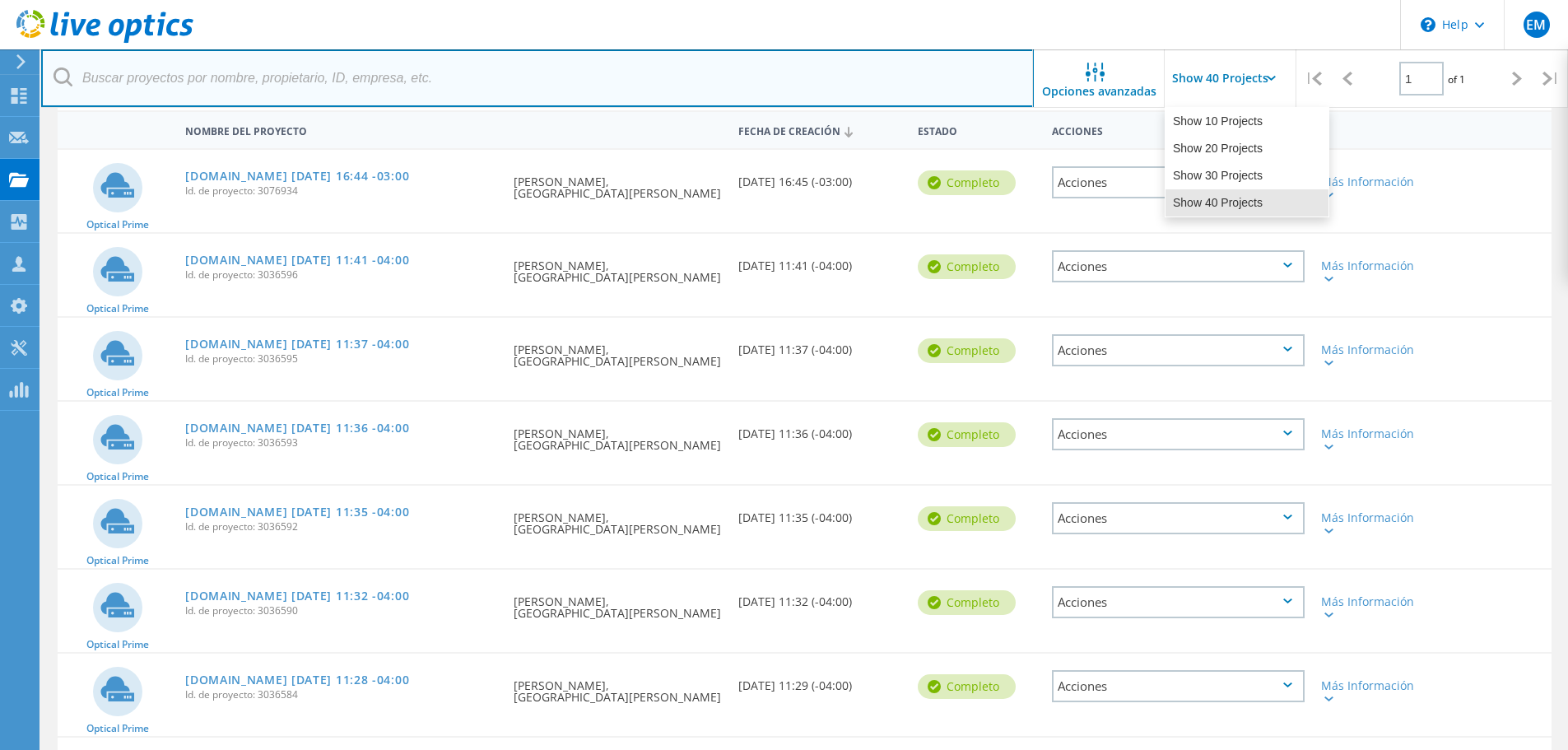
click at [721, 71] on input "text" at bounding box center [537, 77] width 992 height 58
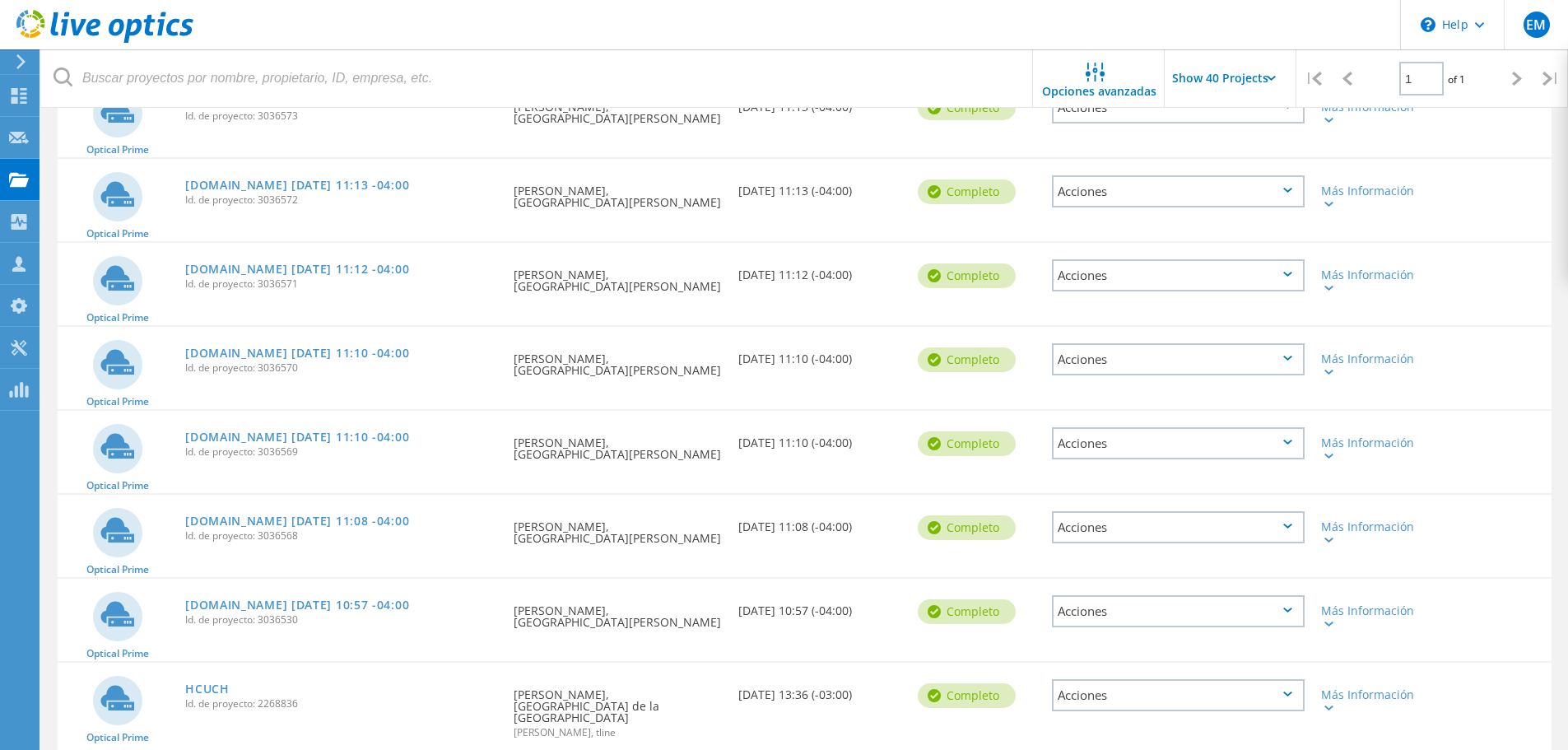
scroll to position [988, 0]
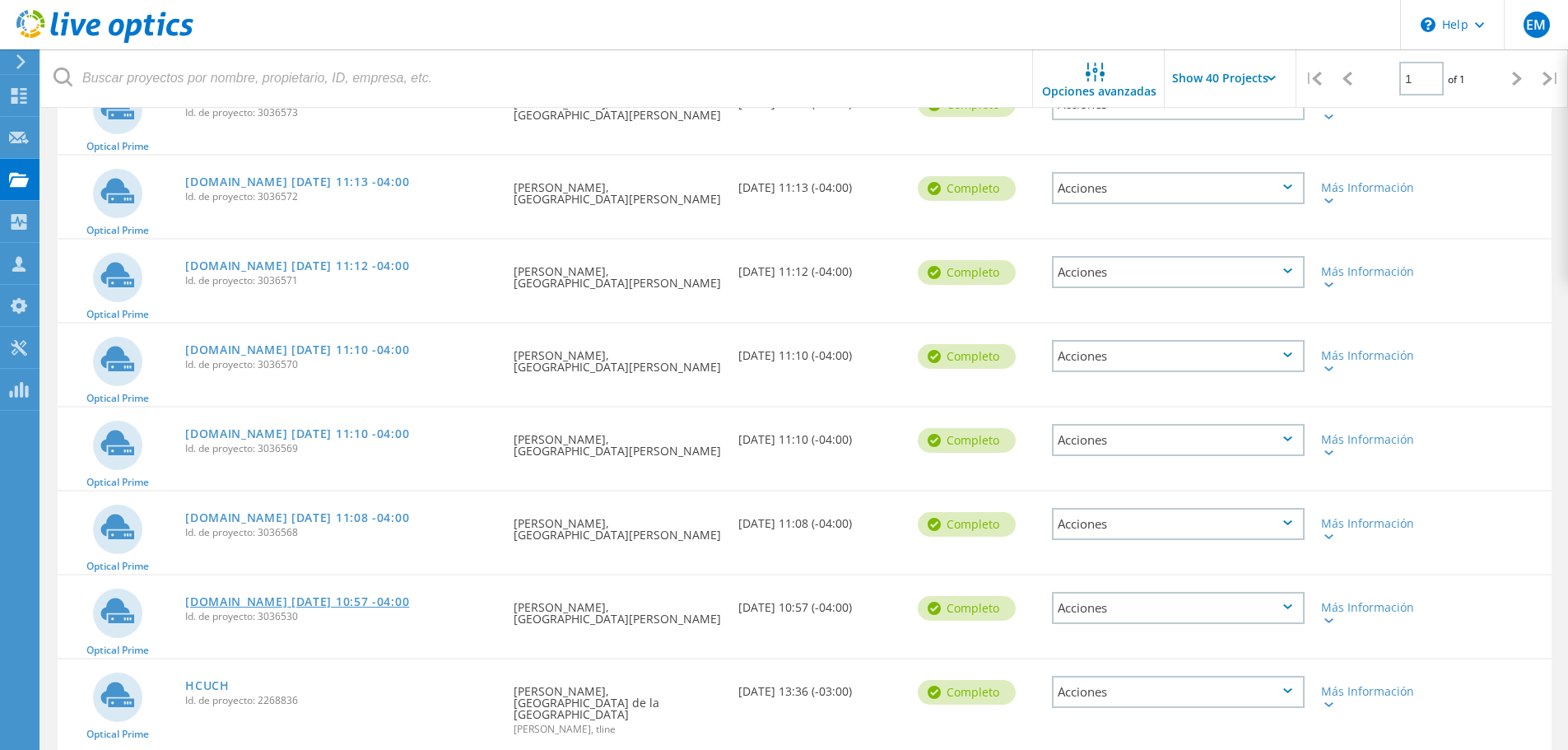
click at [305, 597] on link "[DOMAIN_NAME] [DATE] 10:57 -04:00" at bounding box center [296, 602] width 224 height 11
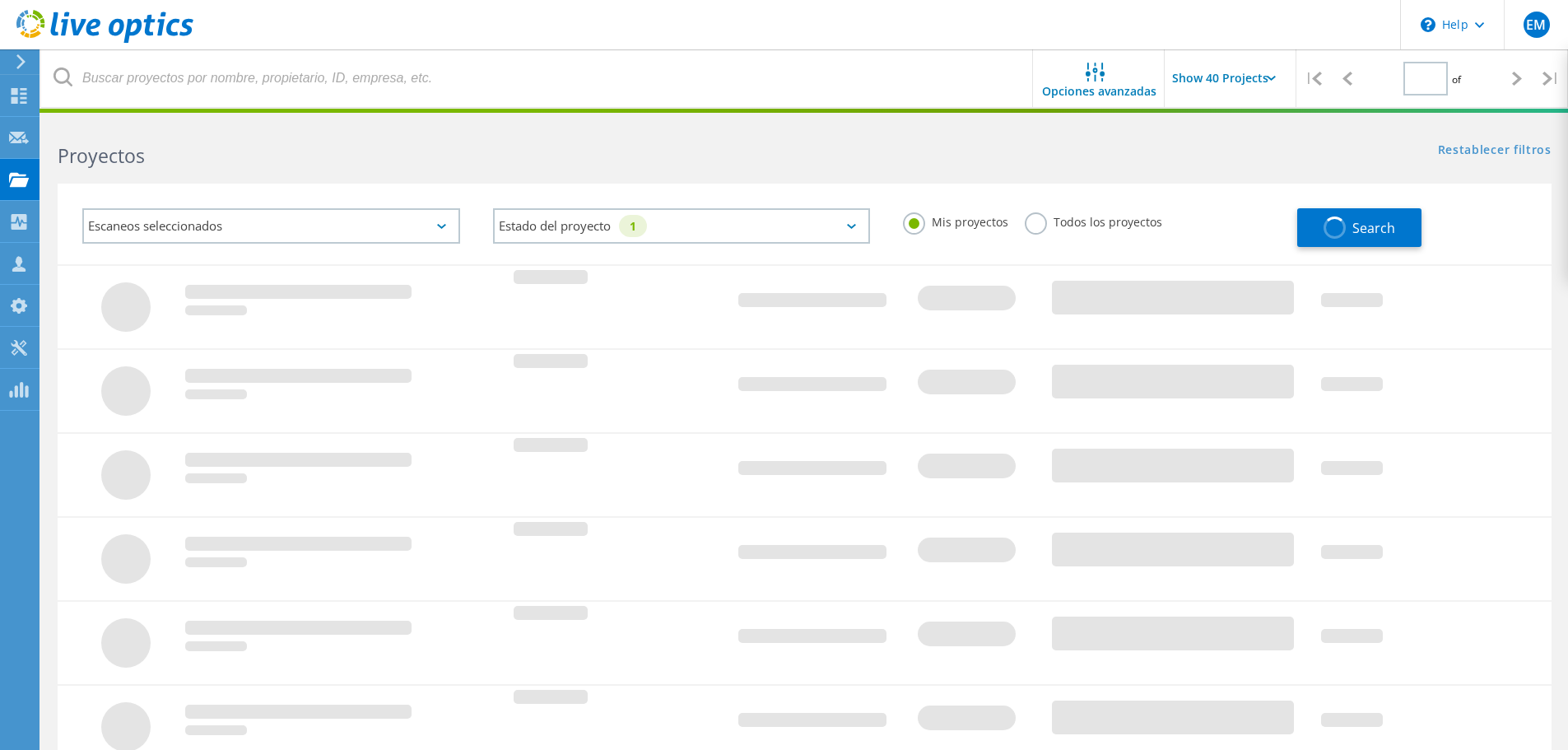
type input "1"
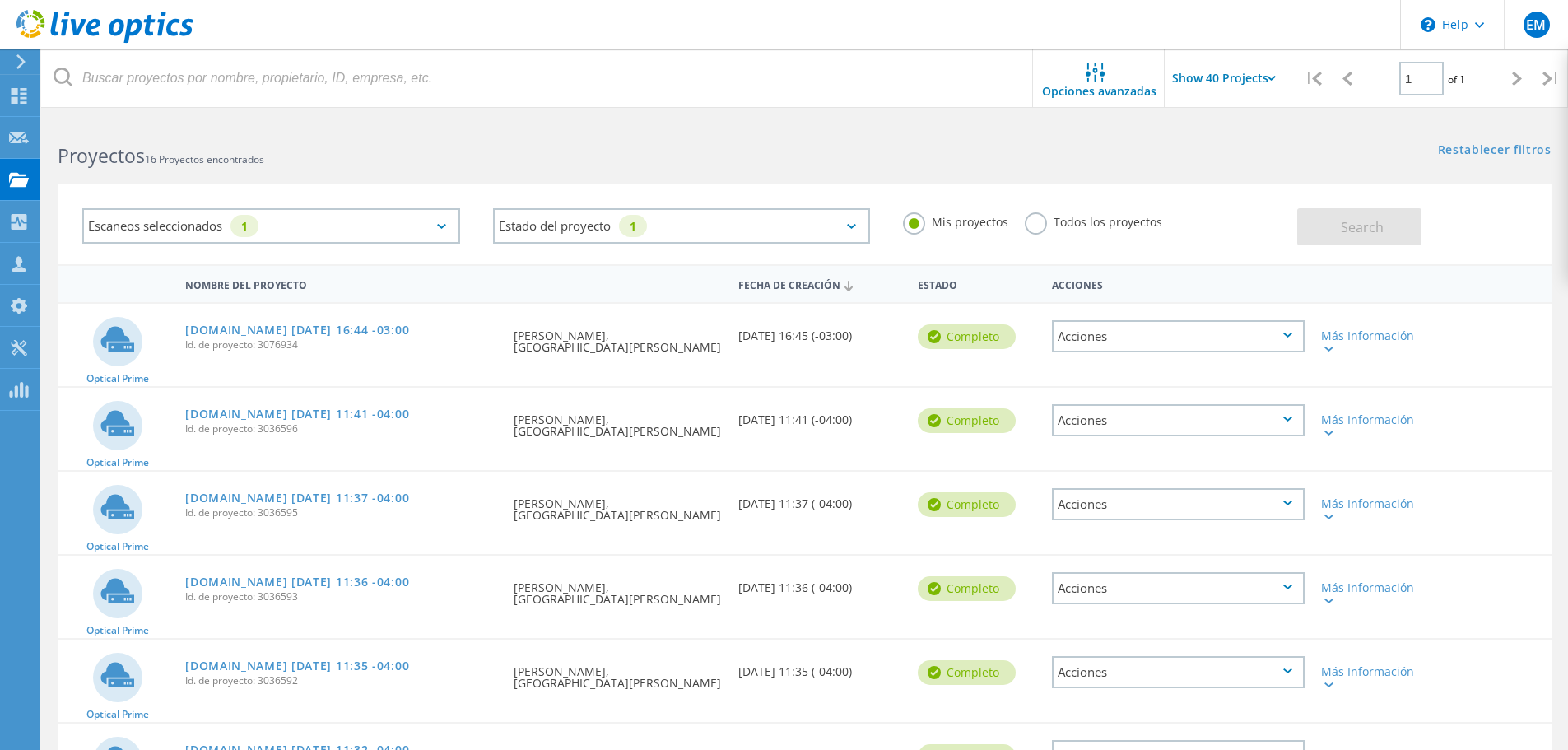
click at [451, 234] on div "Escaneos seleccionados 1" at bounding box center [271, 226] width 378 height 35
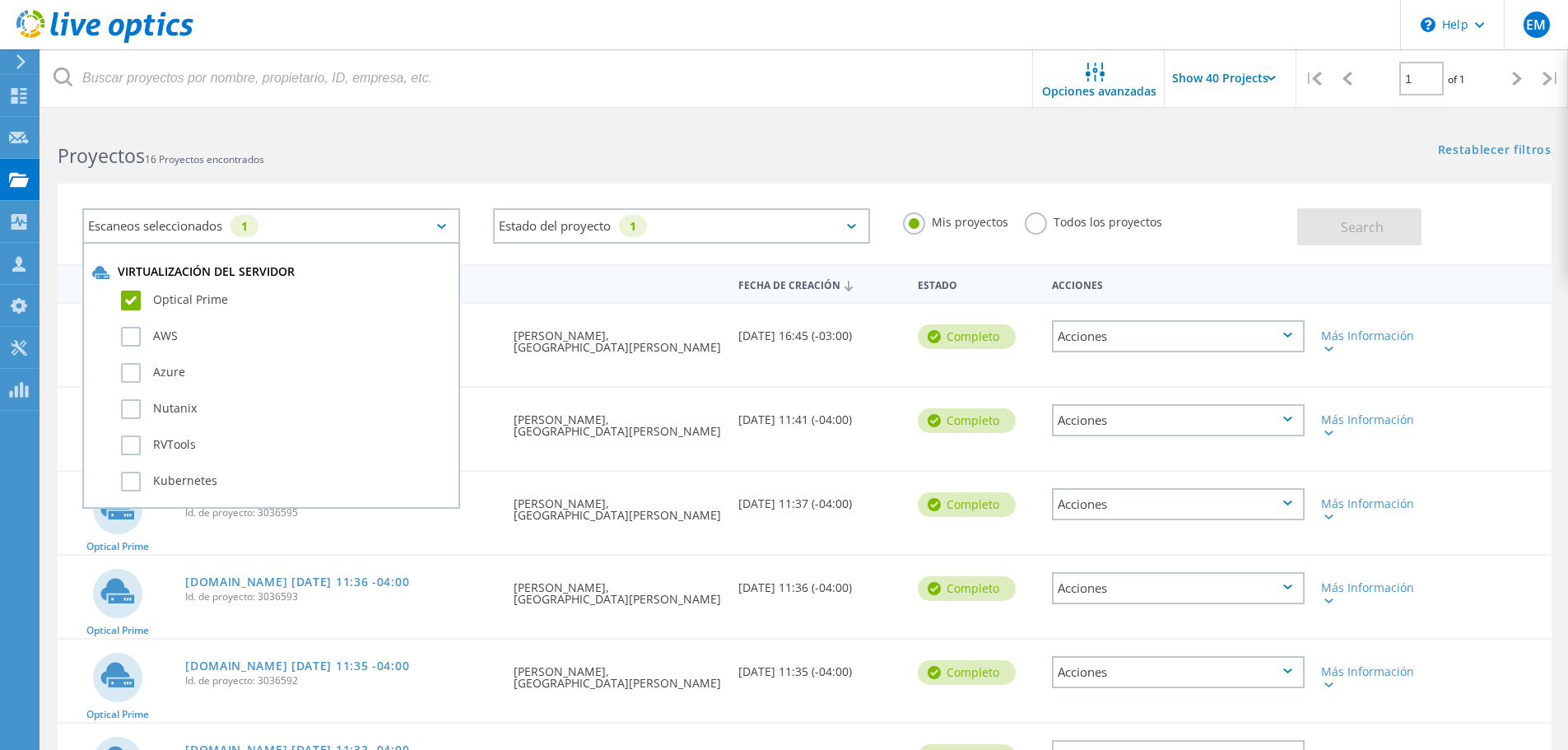
click at [587, 140] on div "Proyectos 16 Proyectos encontrados" at bounding box center [423, 141] width 763 height 43
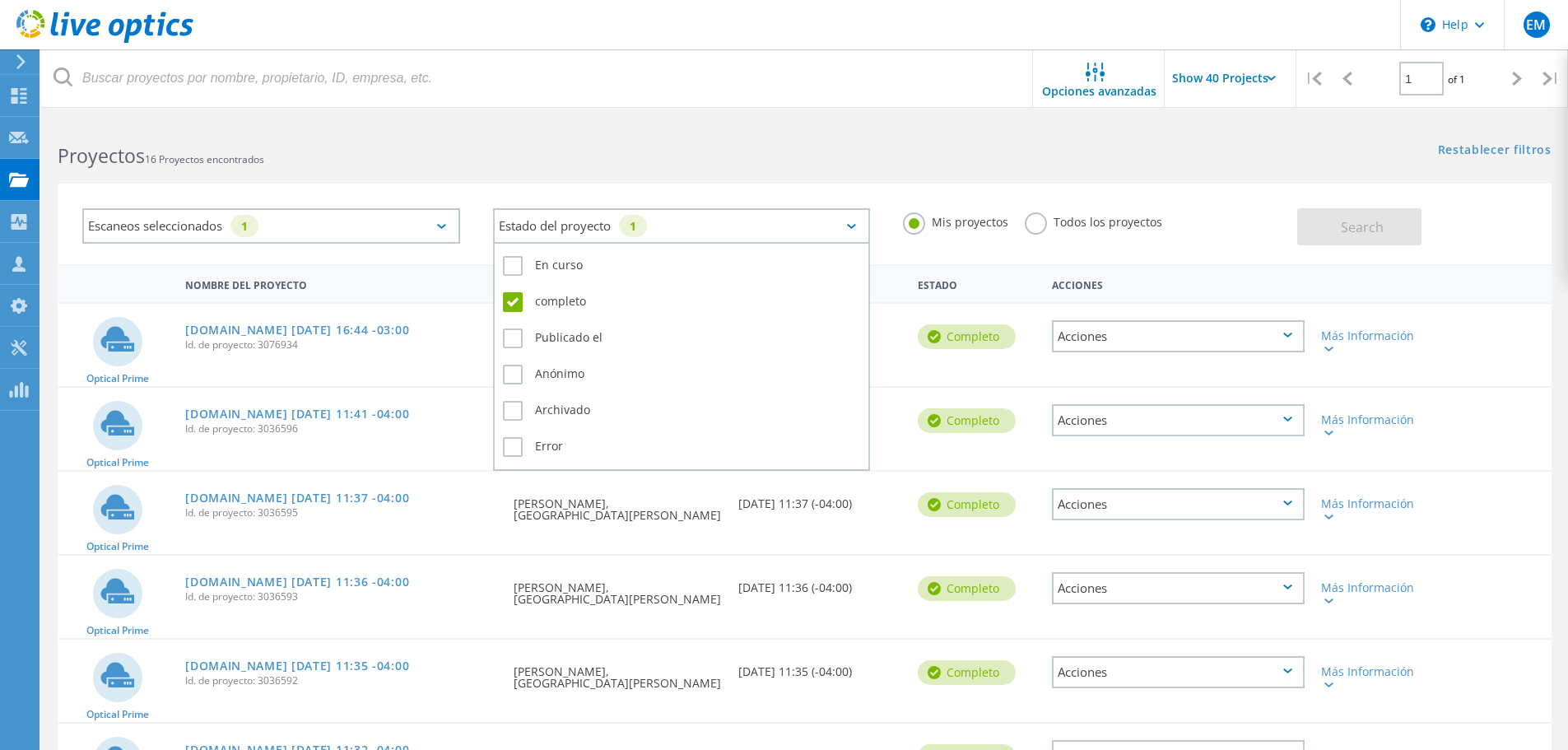
click at [851, 231] on div "Estado del proyecto 1" at bounding box center [682, 226] width 378 height 35
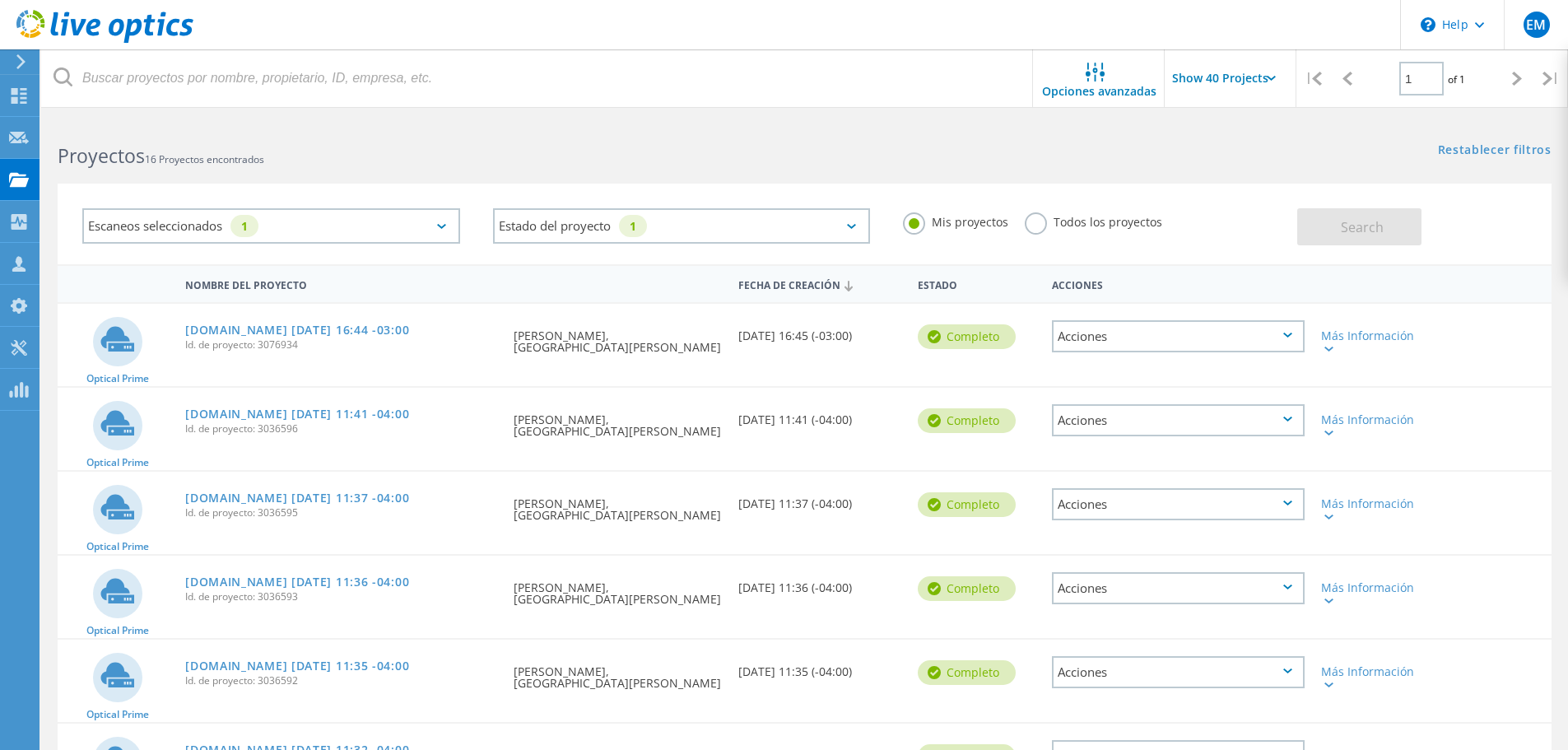
click at [735, 153] on h2 "Proyectos 16 Proyectos encontrados" at bounding box center [422, 156] width 730 height 27
click at [1095, 87] on span "Opciones avanzadas" at bounding box center [1099, 92] width 114 height 11
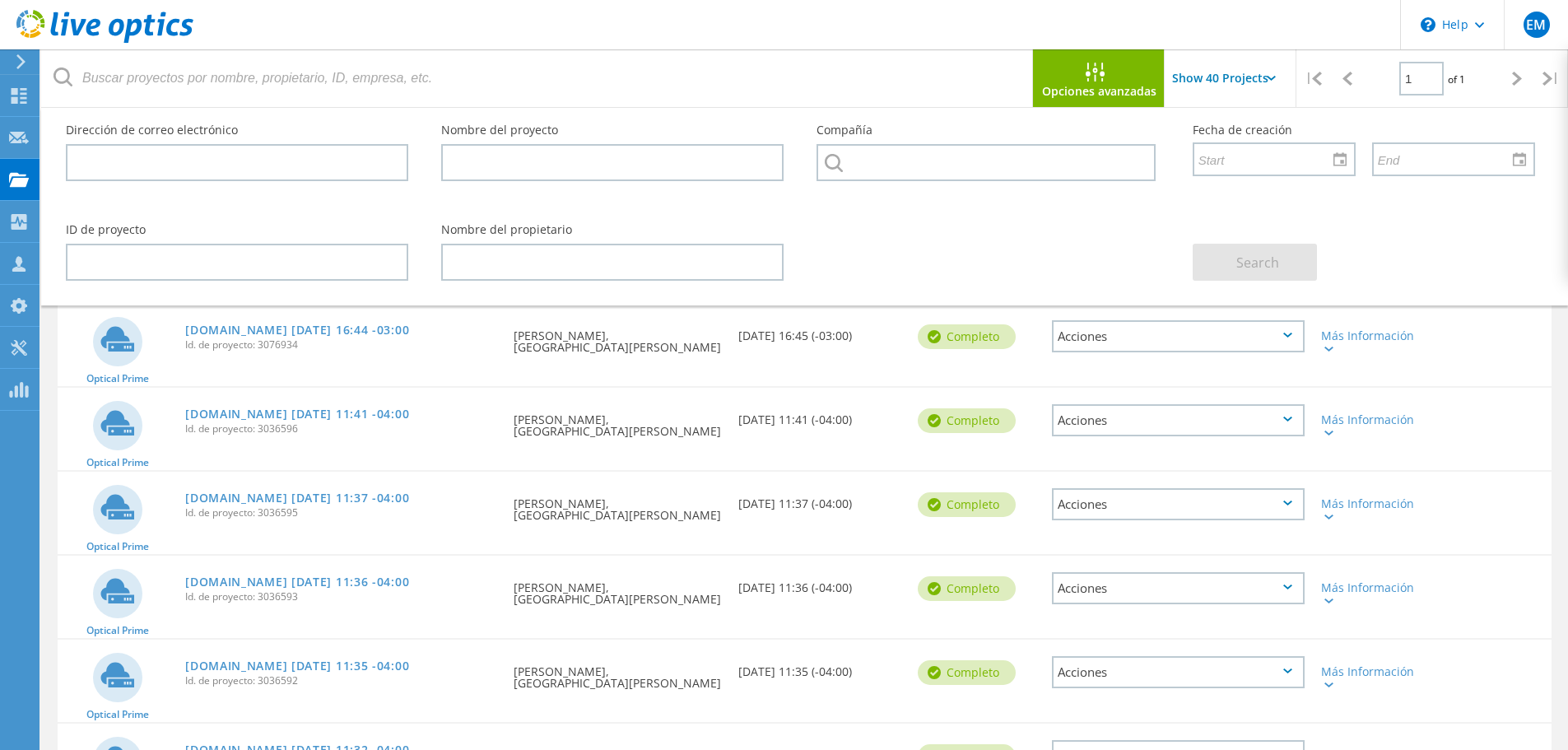
click at [607, 48] on header "\n Help Explore Helpful Articles Contact Support EM Miembro de grupo de asociad…" at bounding box center [784, 25] width 1568 height 49
drag, startPoint x: 518, startPoint y: 337, endPoint x: 569, endPoint y: 329, distance: 51.6
click at [569, 329] on div "Solicitado por [PERSON_NAME], [GEOGRAPHIC_DATA][PERSON_NAME]" at bounding box center [616, 337] width 224 height 66
copy div "[PERSON_NAME]"
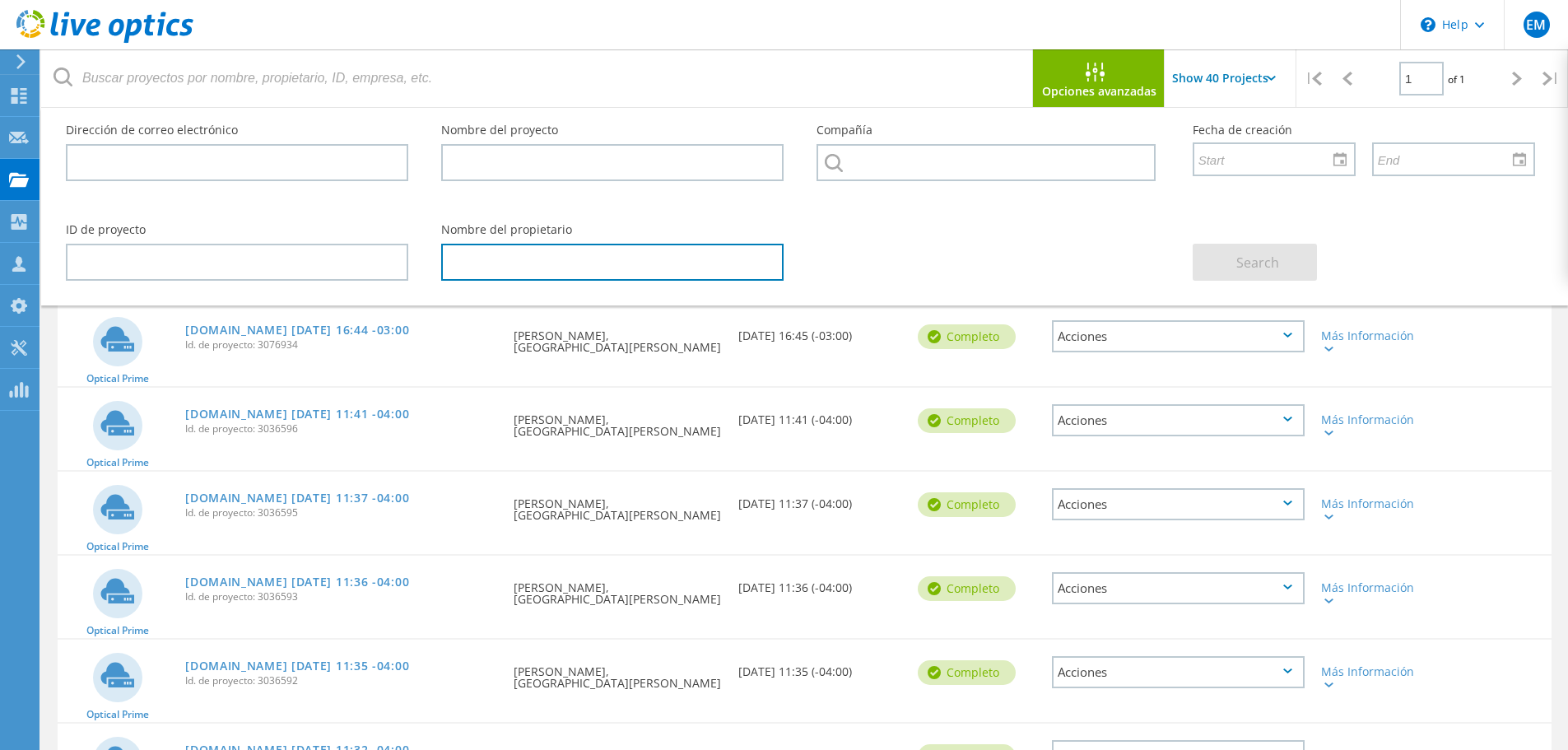
click at [476, 249] on input "text" at bounding box center [612, 262] width 343 height 37
paste input "[PERSON_NAME]"
type input "[PERSON_NAME]"
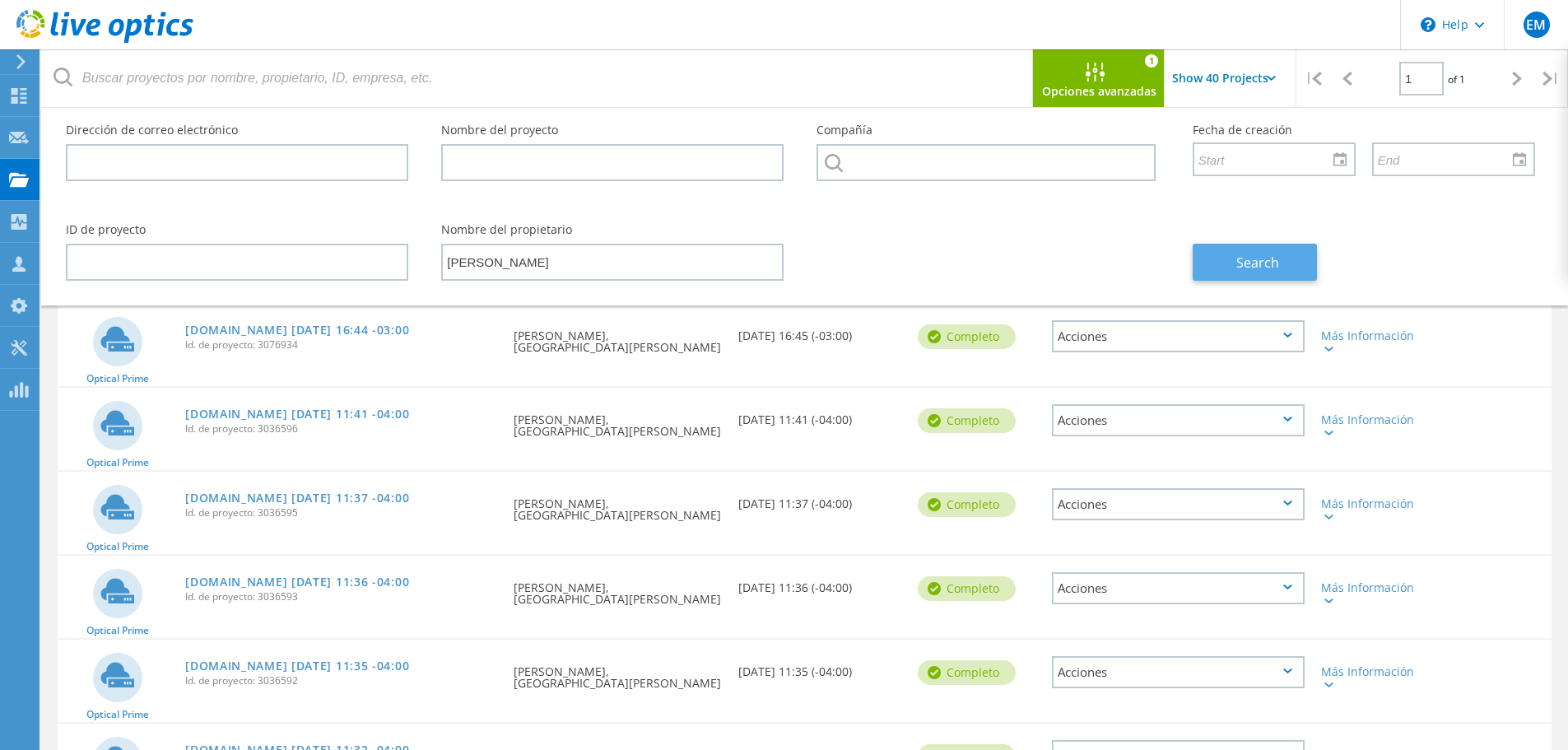
click at [1274, 273] on button "Search" at bounding box center [1255, 262] width 125 height 37
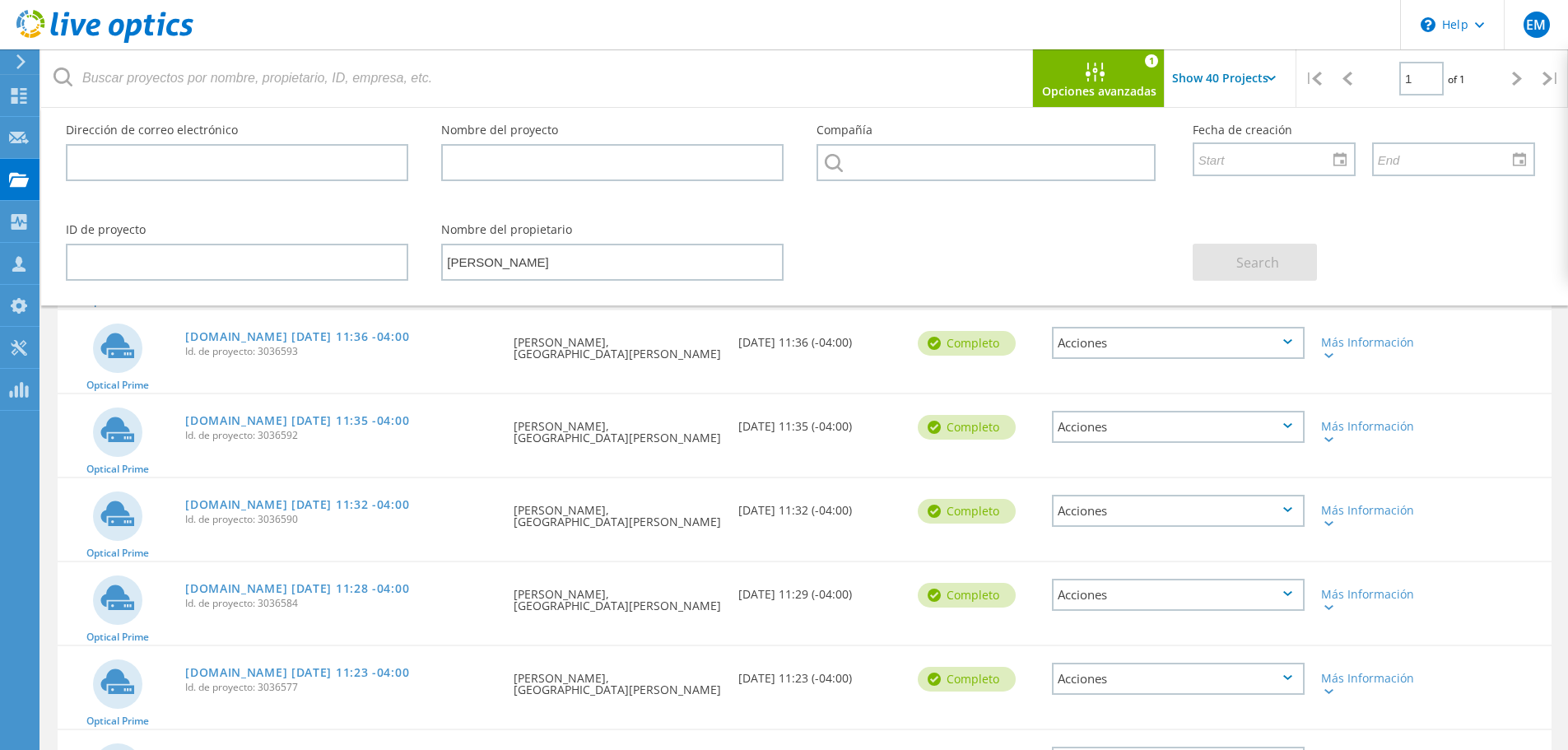
scroll to position [247, 0]
click at [1076, 241] on div "ID de proyecto Nombre del propietario [PERSON_NAME] Search" at bounding box center [800, 252] width 1502 height 90
click at [1404, 229] on div "Search" at bounding box center [1364, 252] width 376 height 90
click at [1106, 69] on div at bounding box center [1099, 73] width 27 height 21
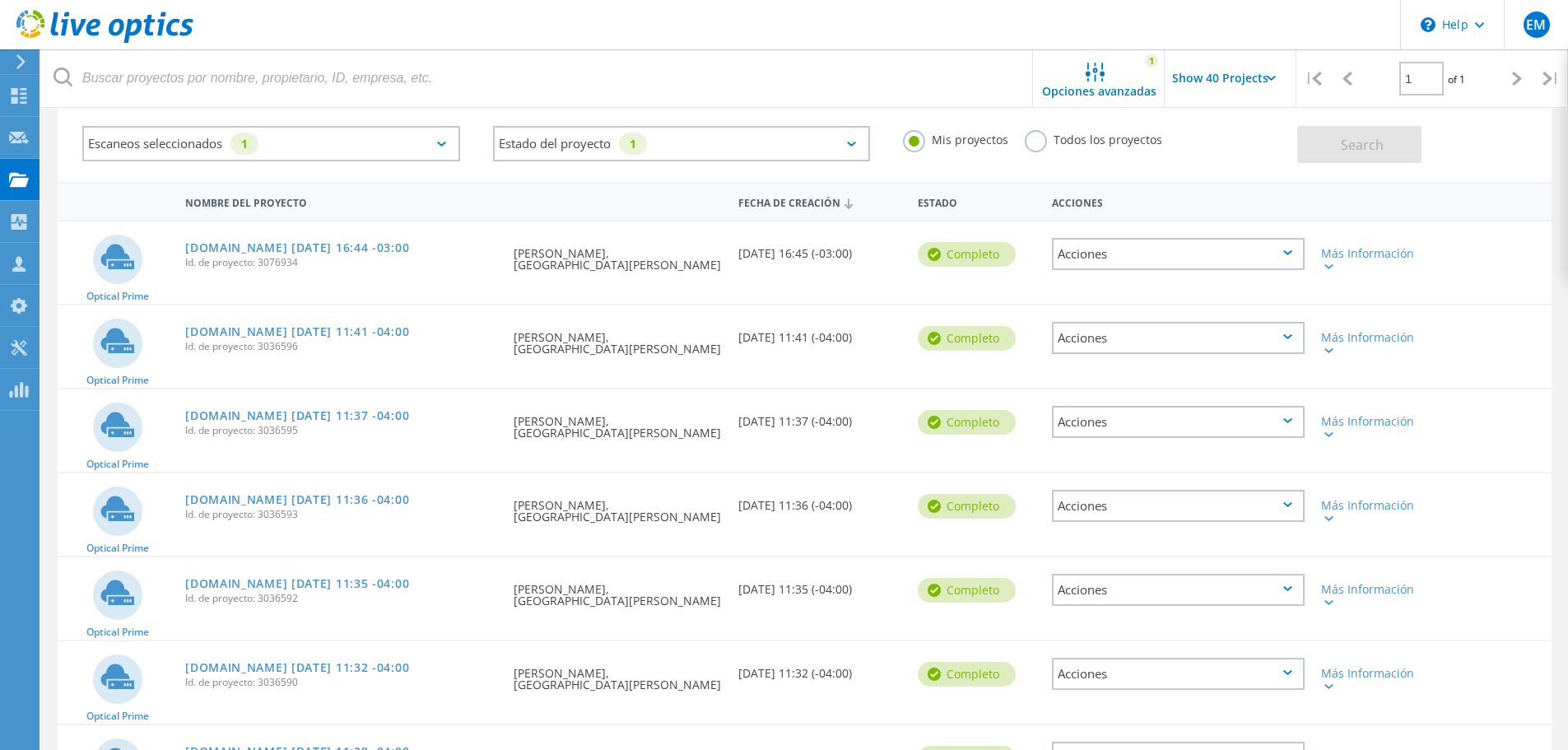
scroll to position [0, 0]
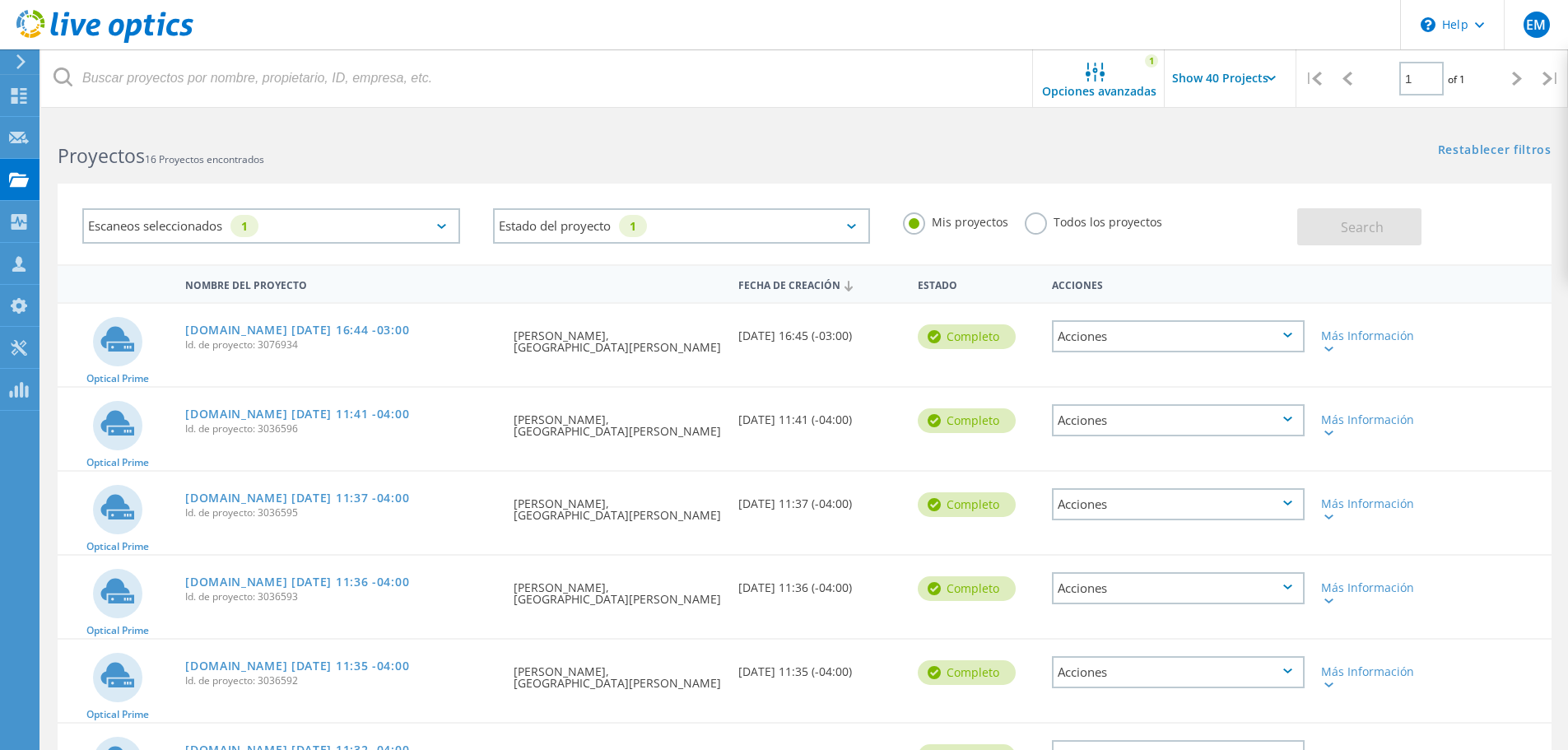
click at [1030, 228] on label "Todos los proyectos" at bounding box center [1093, 220] width 138 height 16
click at [0, 0] on input "Todos los proyectos" at bounding box center [0, 0] width 0 height 0
click at [1326, 228] on button "Search" at bounding box center [1359, 227] width 125 height 37
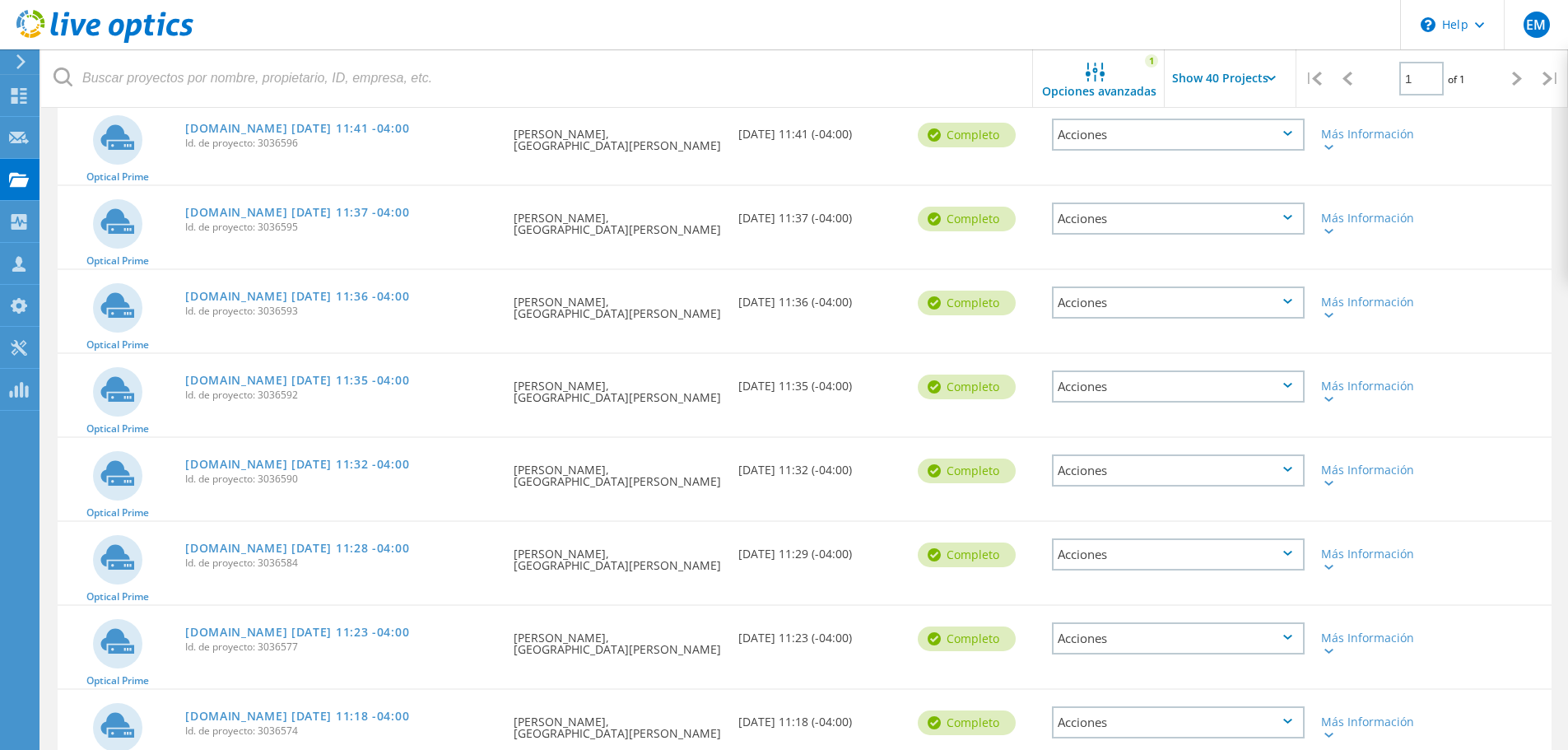
scroll to position [303, 0]
